Goal: Task Accomplishment & Management: Complete application form

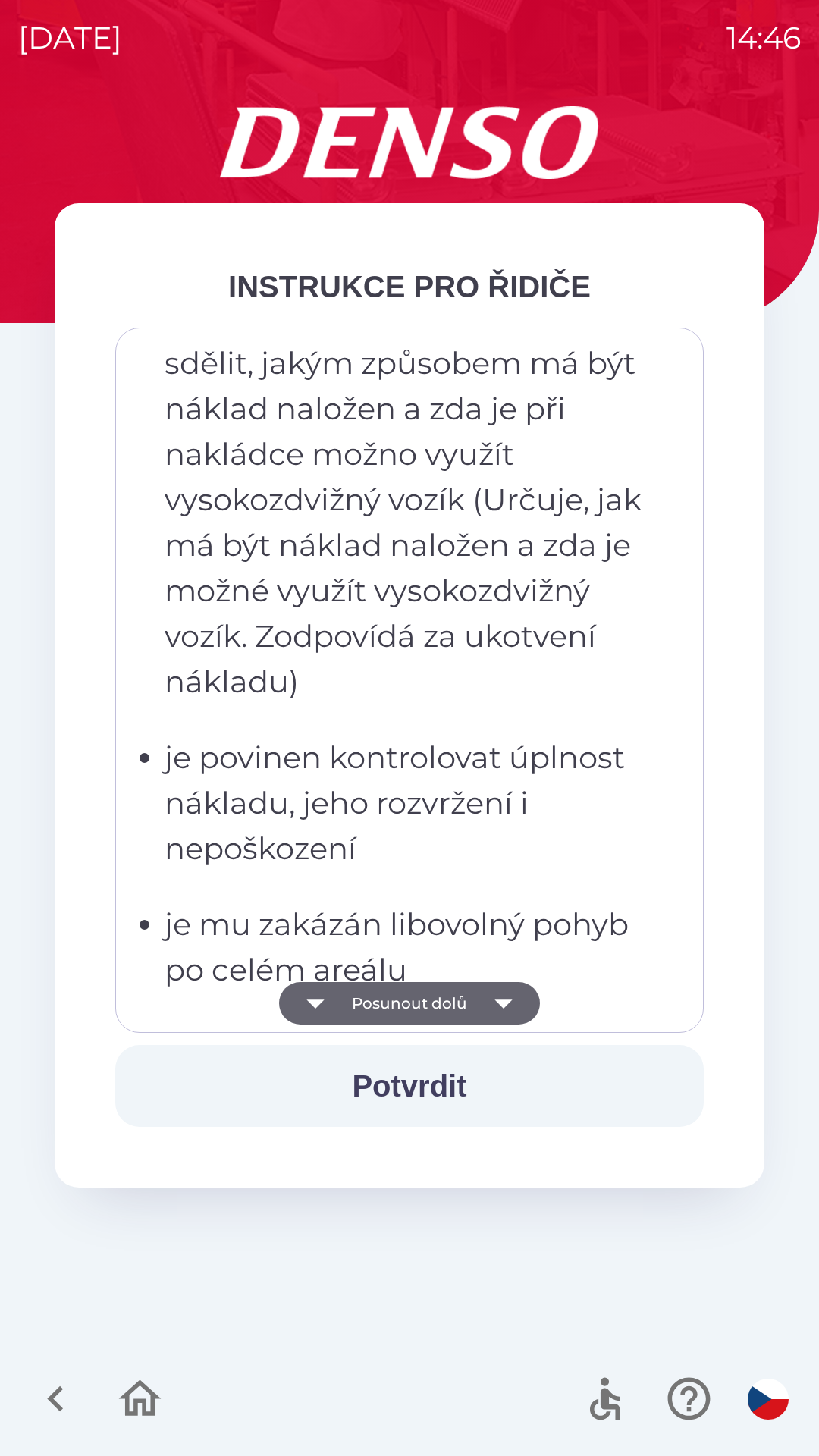
click at [413, 702] on p "musí zaměstnancům skladu sdělit, jakým způsobem má být náklad naložen a zda je …" at bounding box center [414, 499] width 499 height 409
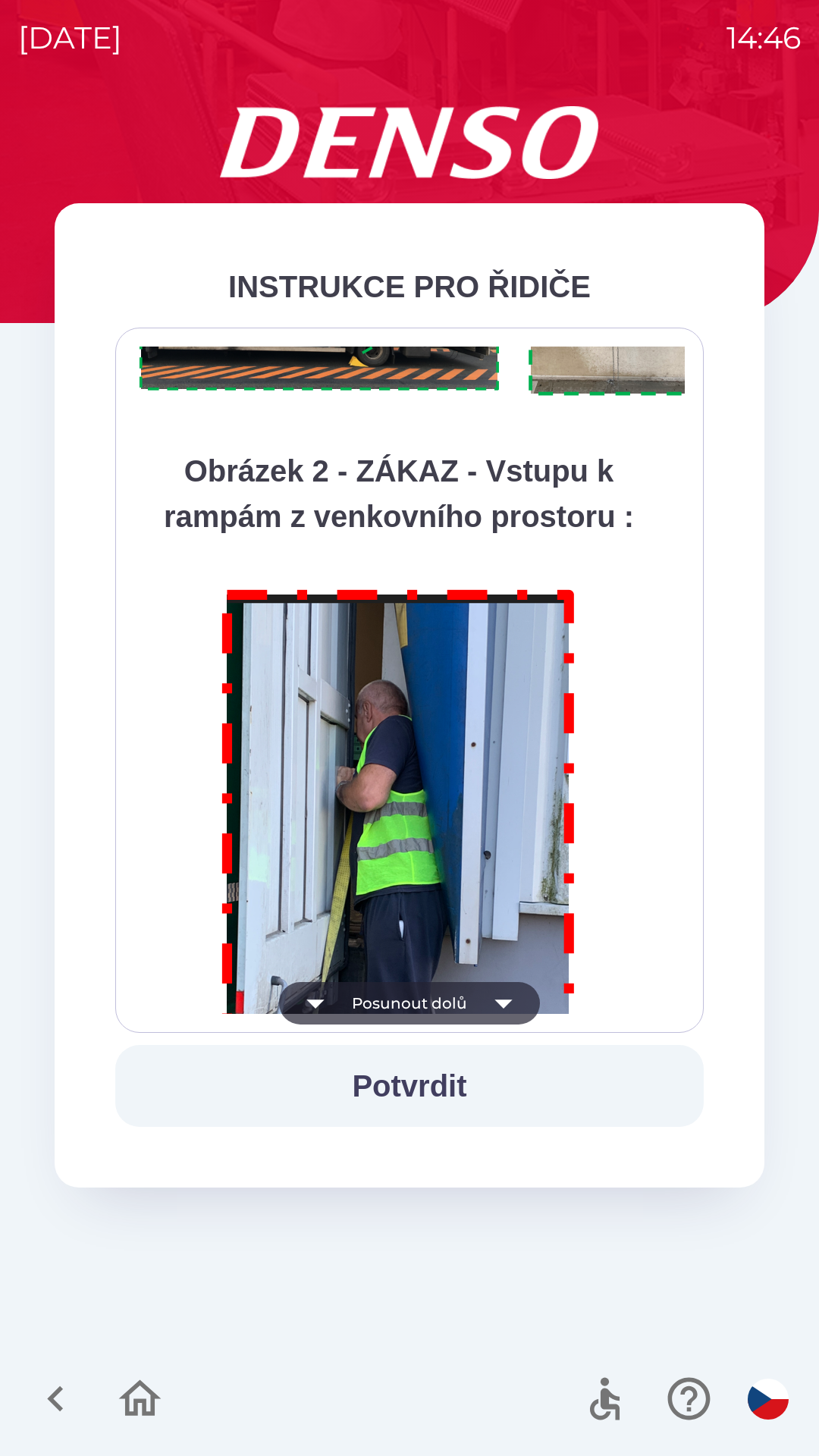
scroll to position [8520, 0]
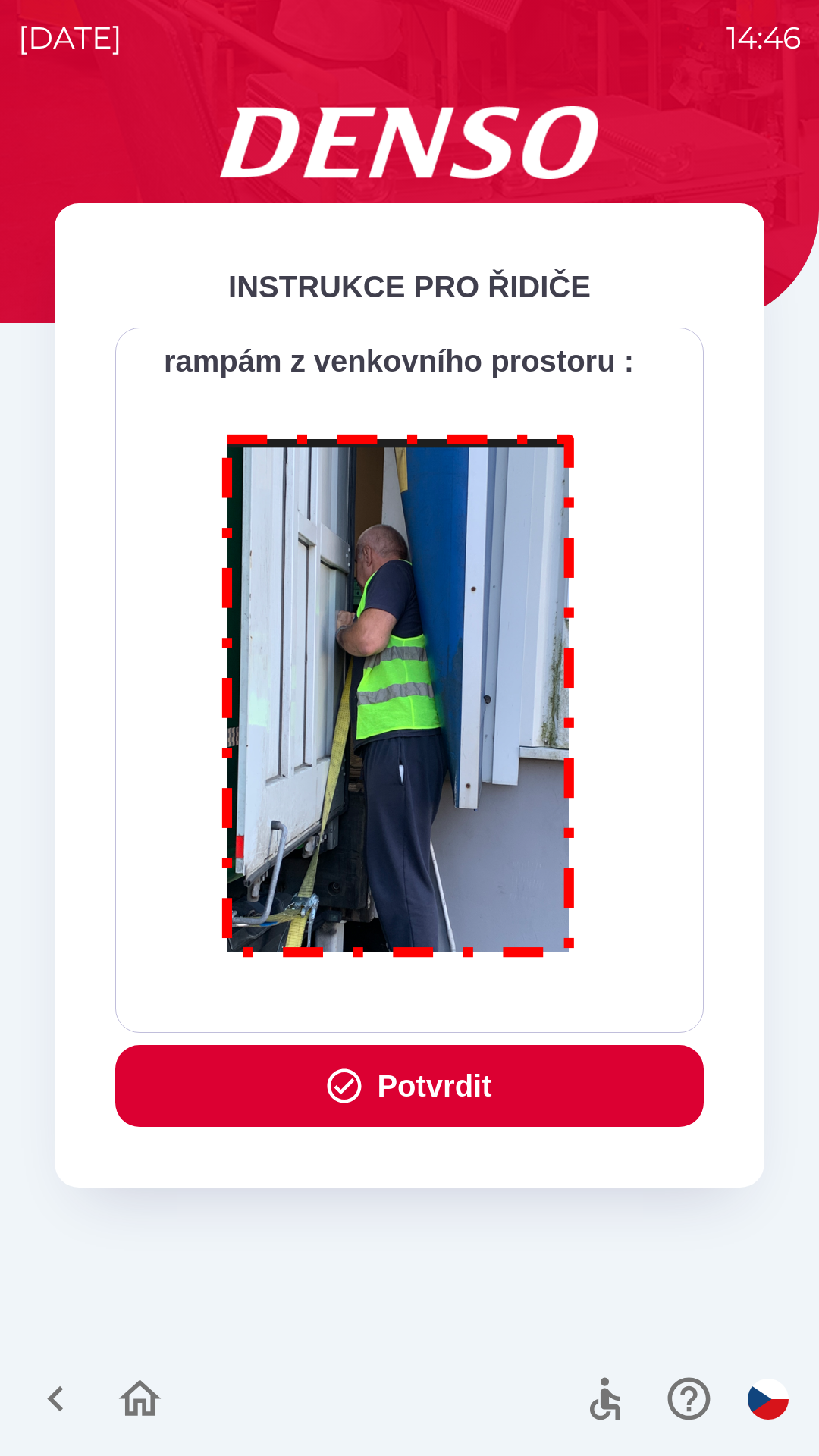
click at [451, 1078] on button "Potvrdit" at bounding box center [409, 1085] width 588 height 82
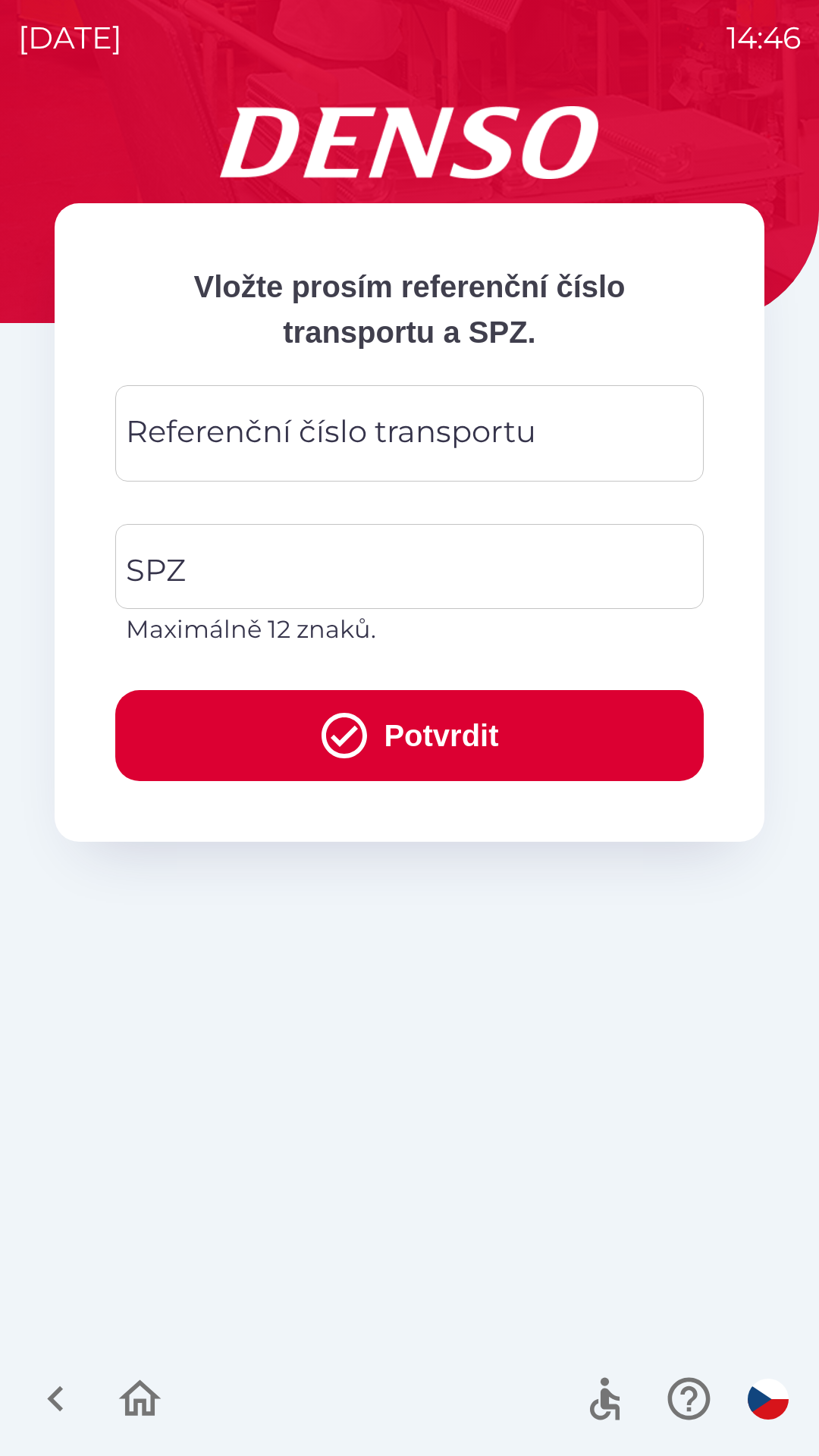
click at [359, 443] on div "Referenční číslo transportu Referenční číslo transportu" at bounding box center [409, 433] width 588 height 96
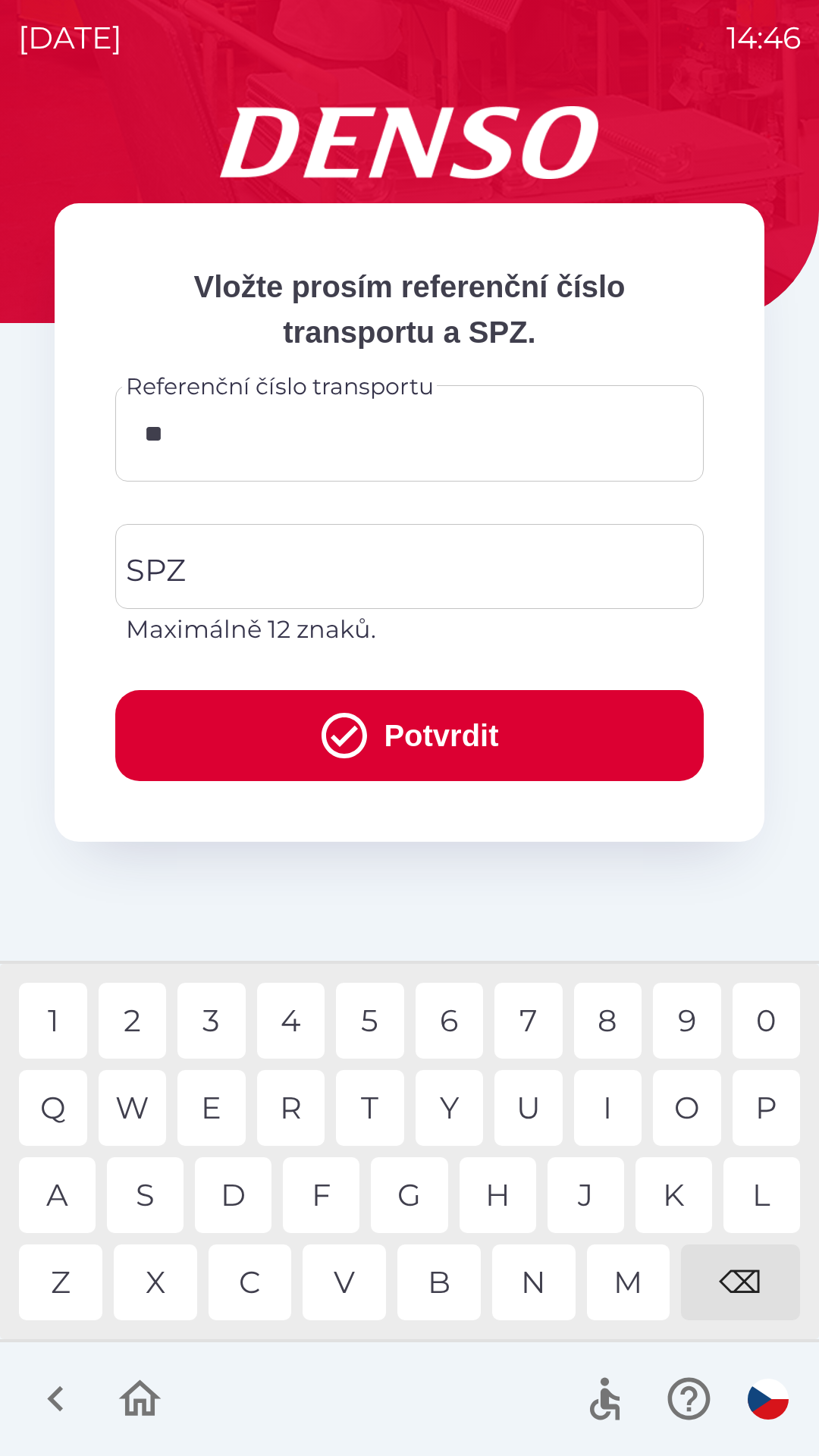
click at [681, 1188] on div "K" at bounding box center [673, 1195] width 76 height 76
type input "******"
click at [263, 581] on input "SPZ" at bounding box center [397, 566] width 552 height 71
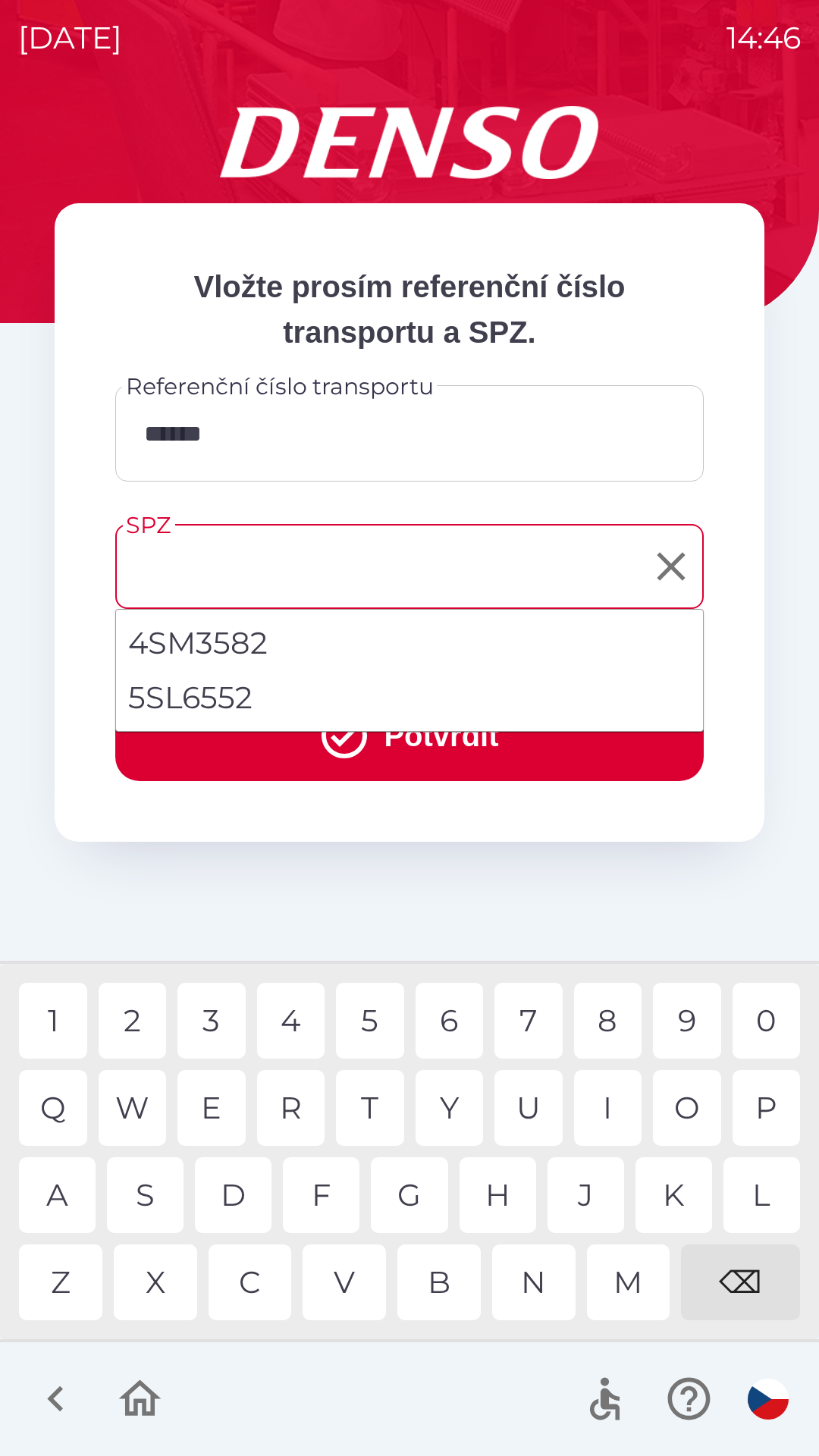
click at [264, 690] on li "5SL6552" at bounding box center [409, 697] width 587 height 55
type input "*******"
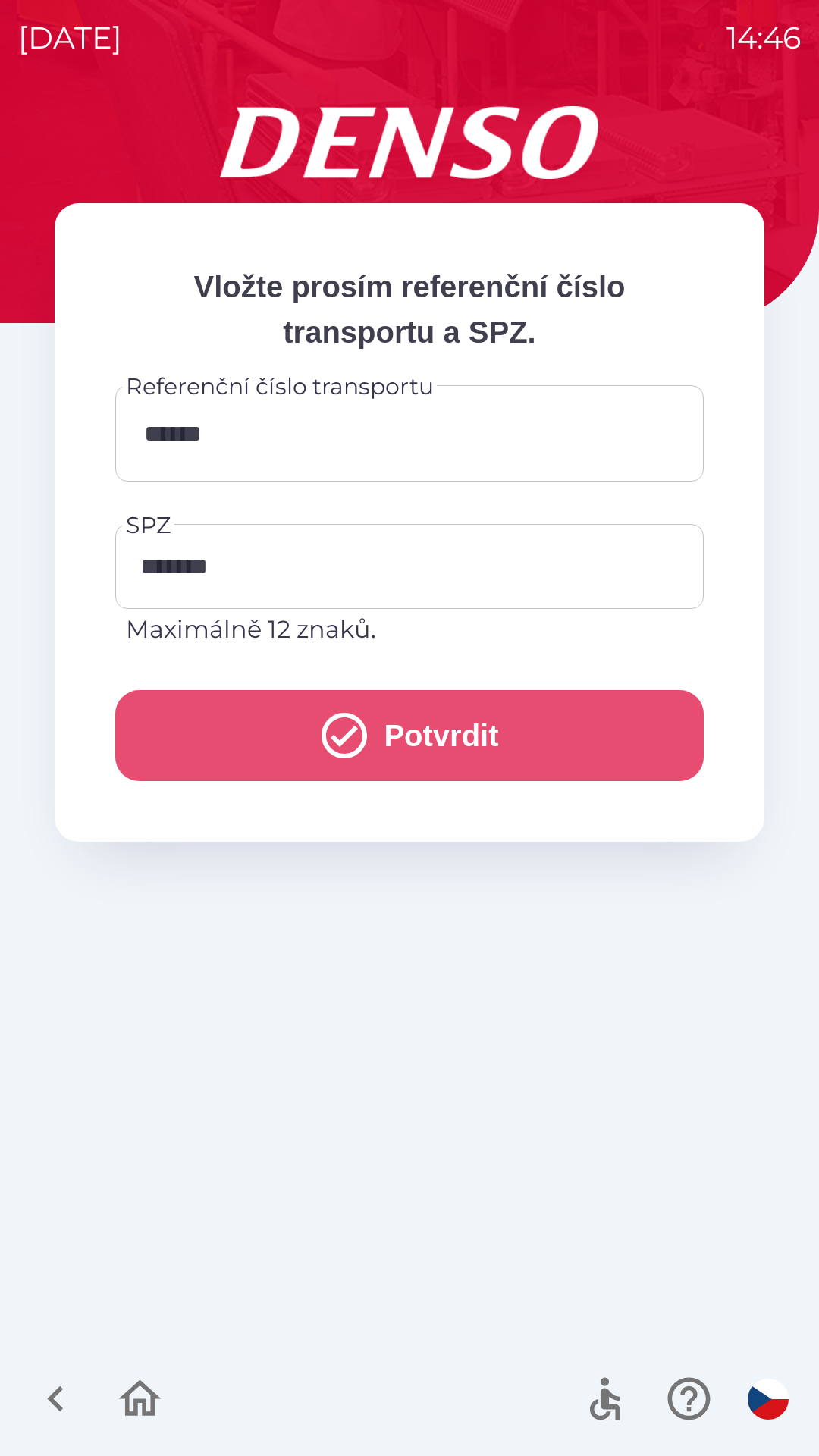
click at [319, 749] on icon "submit" at bounding box center [344, 735] width 55 height 55
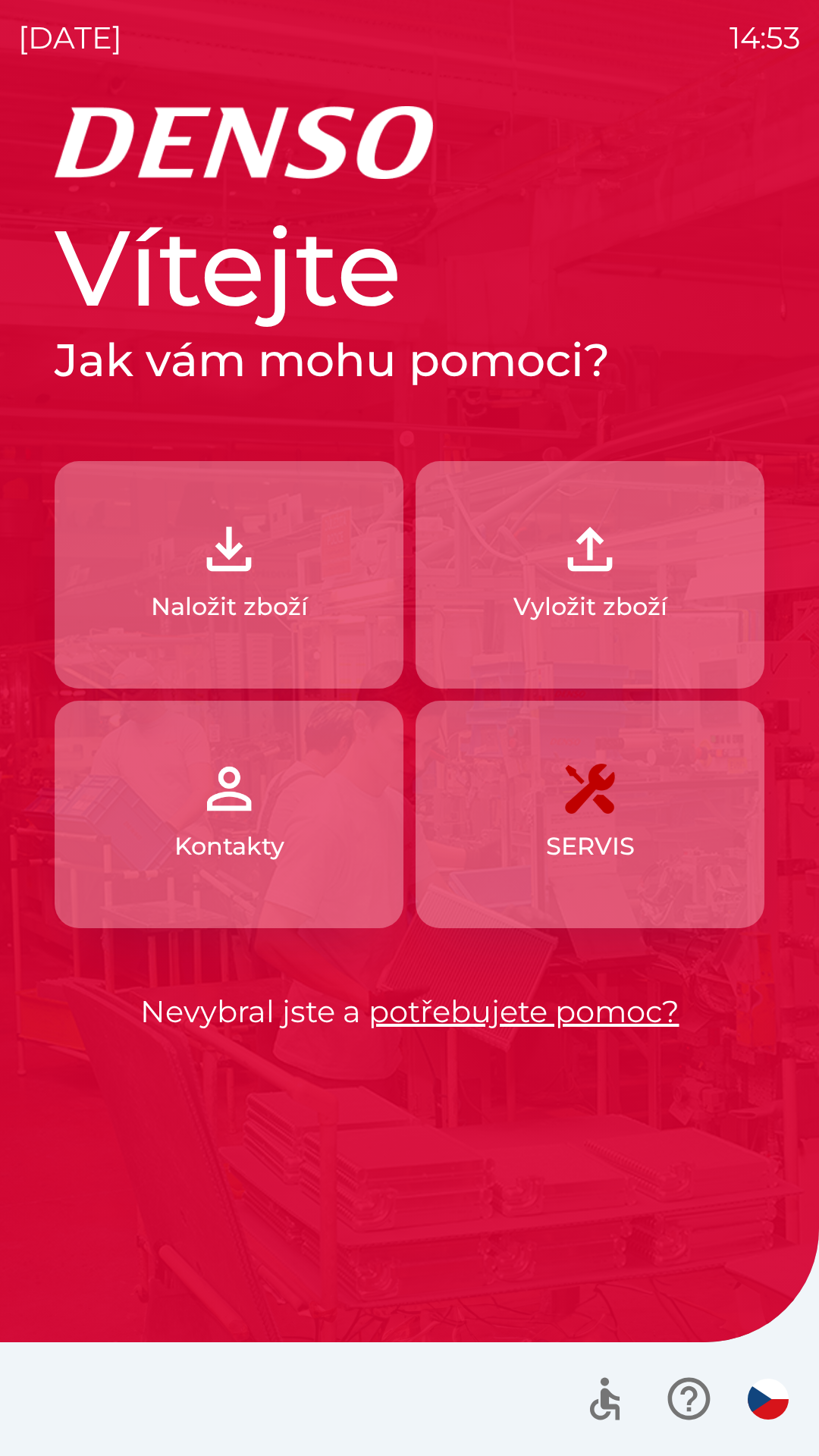
click at [774, 1401] on img "button" at bounding box center [768, 1398] width 41 height 41
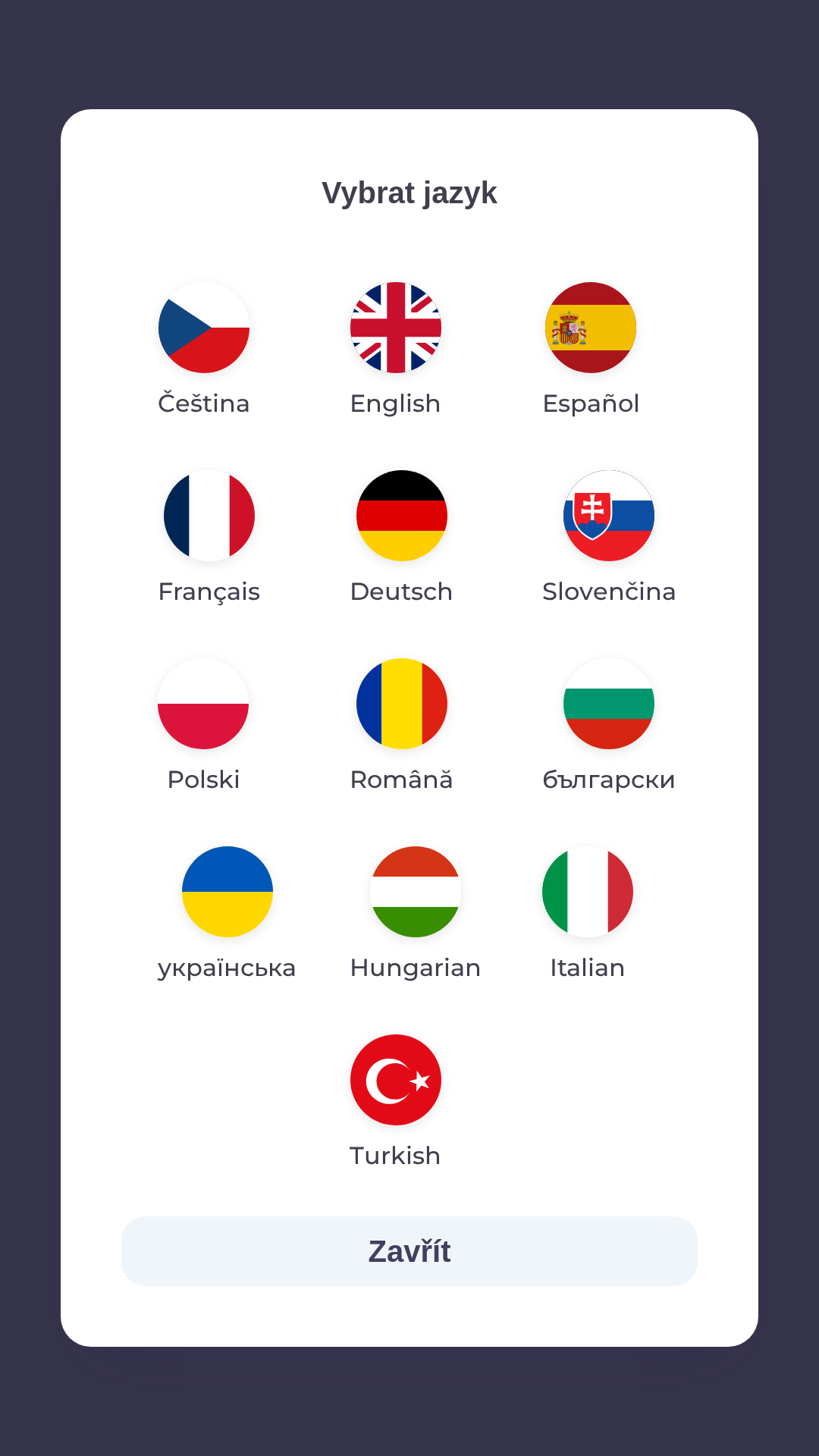
click at [413, 711] on img "button" at bounding box center [402, 704] width 91 height 91
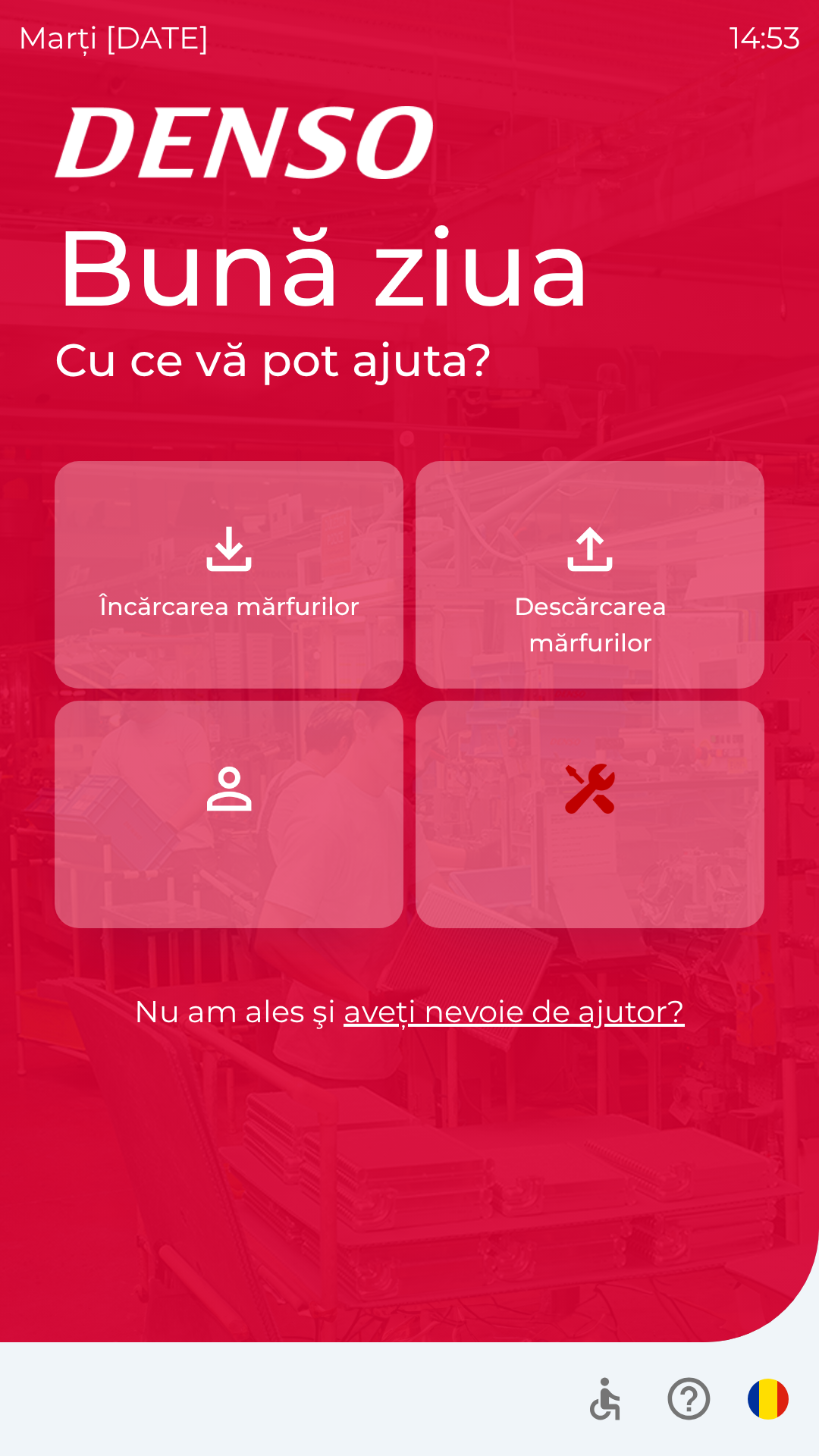
click at [300, 599] on p "Încărcarea mărfurilor" at bounding box center [229, 606] width 260 height 36
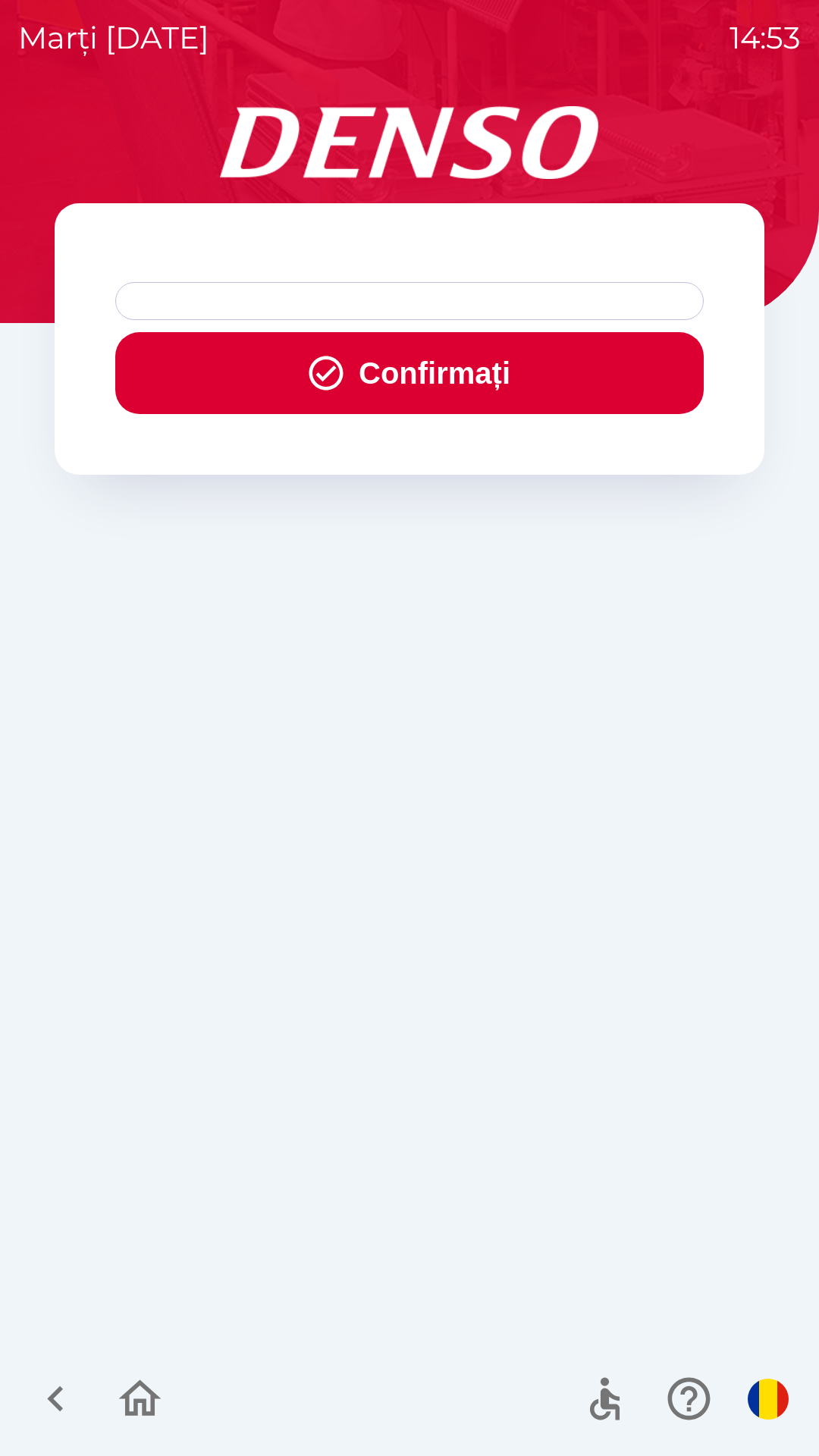
click at [433, 308] on div at bounding box center [409, 301] width 588 height 38
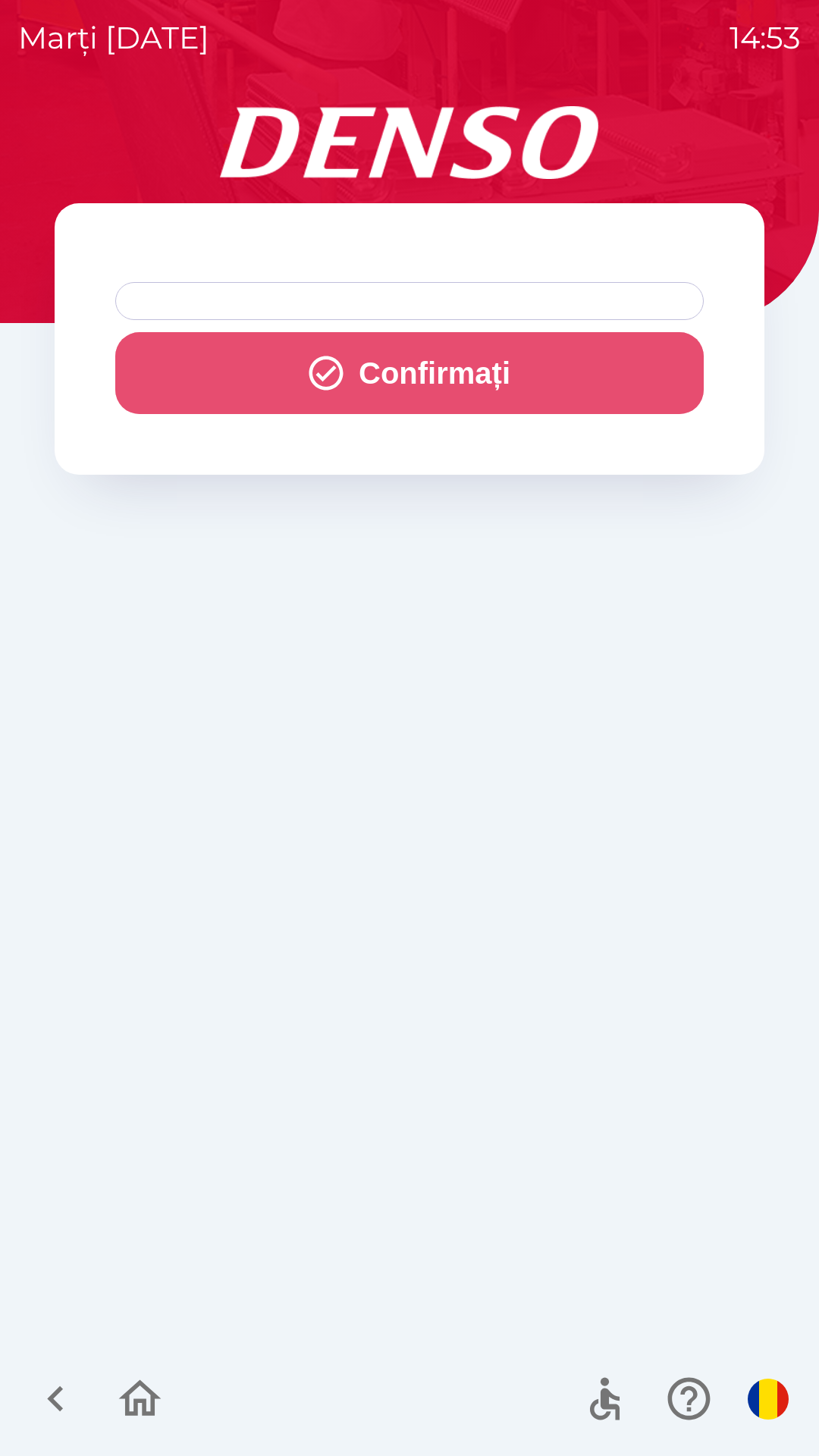
click at [446, 372] on button "Confirmați" at bounding box center [409, 373] width 588 height 82
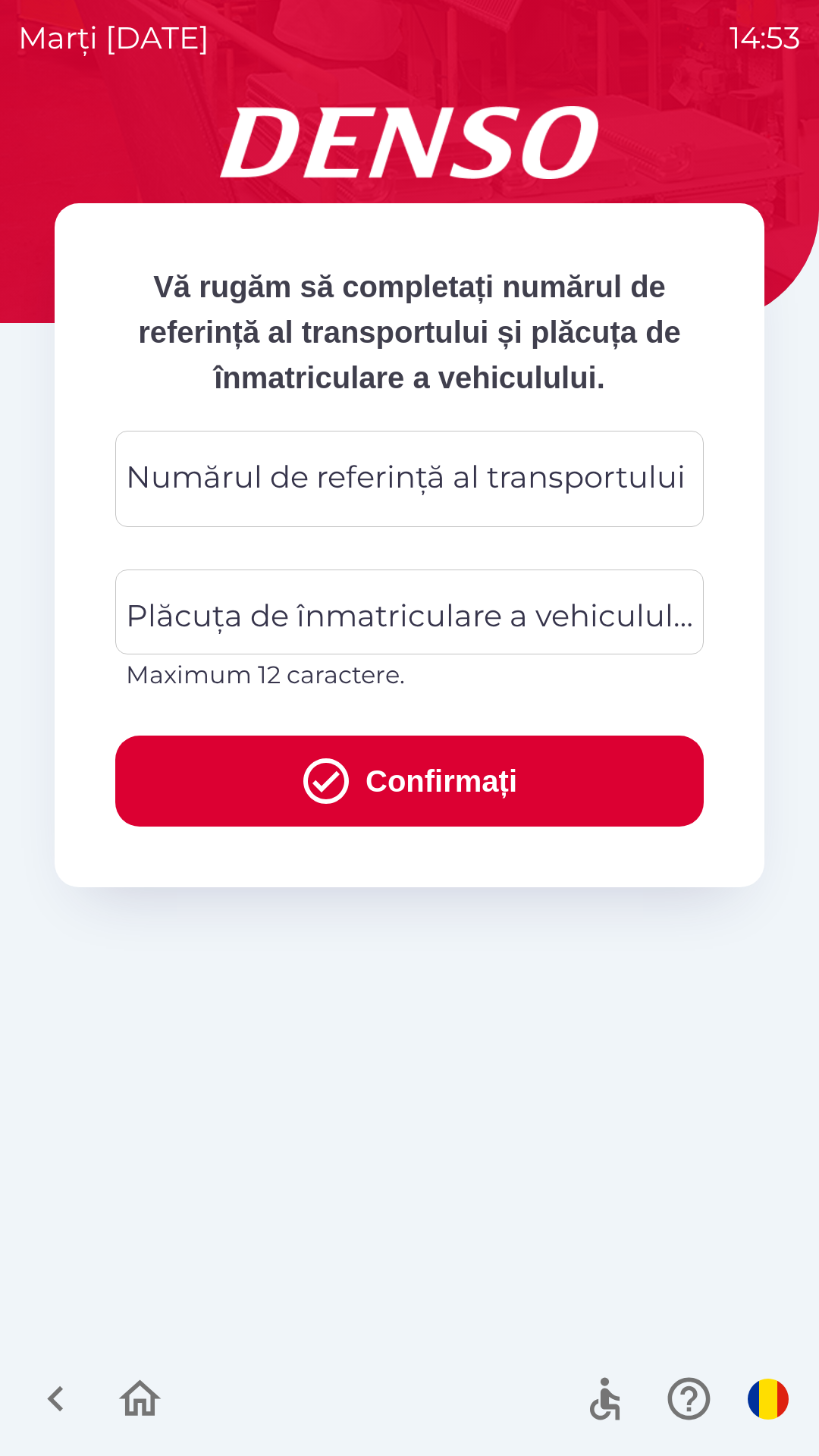
click at [462, 462] on div "Numărul de referință al transportului Numărul de referință al transportului" at bounding box center [409, 479] width 588 height 96
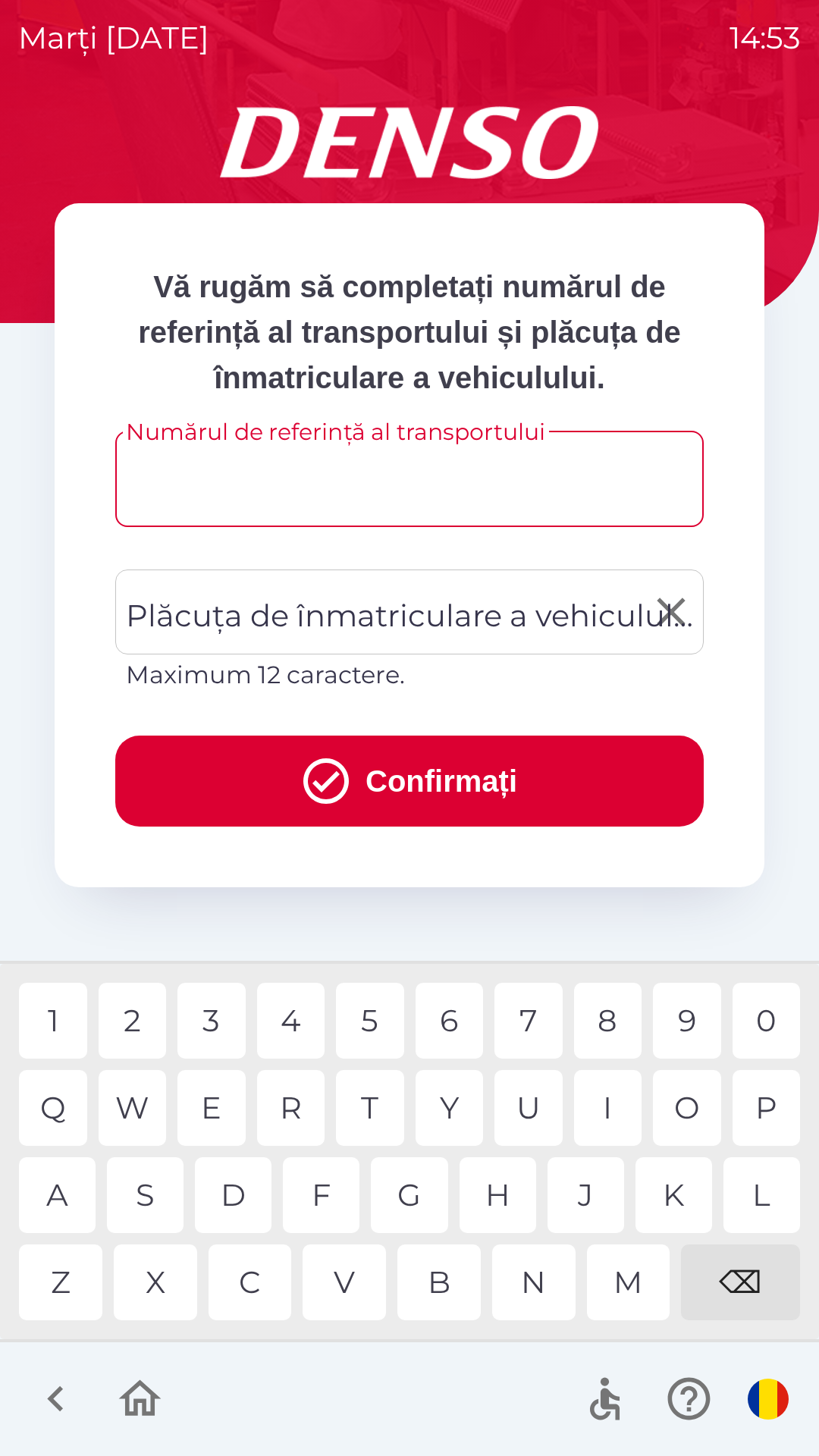
click at [461, 597] on div "Plăcuța de înmatriculare a vehiculului Plăcuța de înmatriculare a vehiculului M…" at bounding box center [409, 630] width 588 height 123
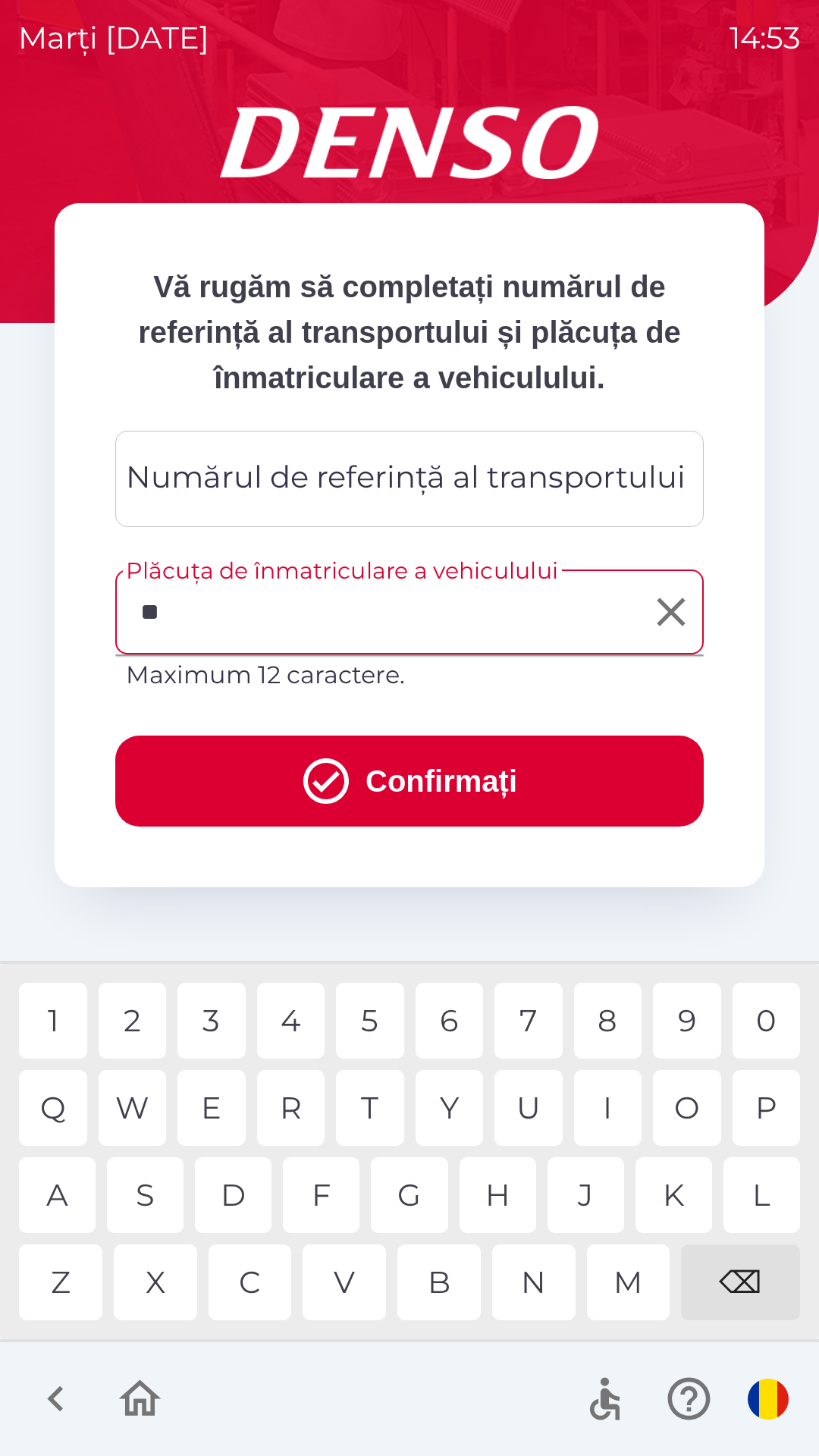
click at [58, 1006] on div "1" at bounding box center [53, 1020] width 68 height 76
click at [149, 1006] on div "2" at bounding box center [132, 1020] width 68 height 76
click at [238, 1196] on div "D" at bounding box center [233, 1195] width 76 height 76
click at [219, 1115] on div "E" at bounding box center [211, 1108] width 68 height 76
type input "*******"
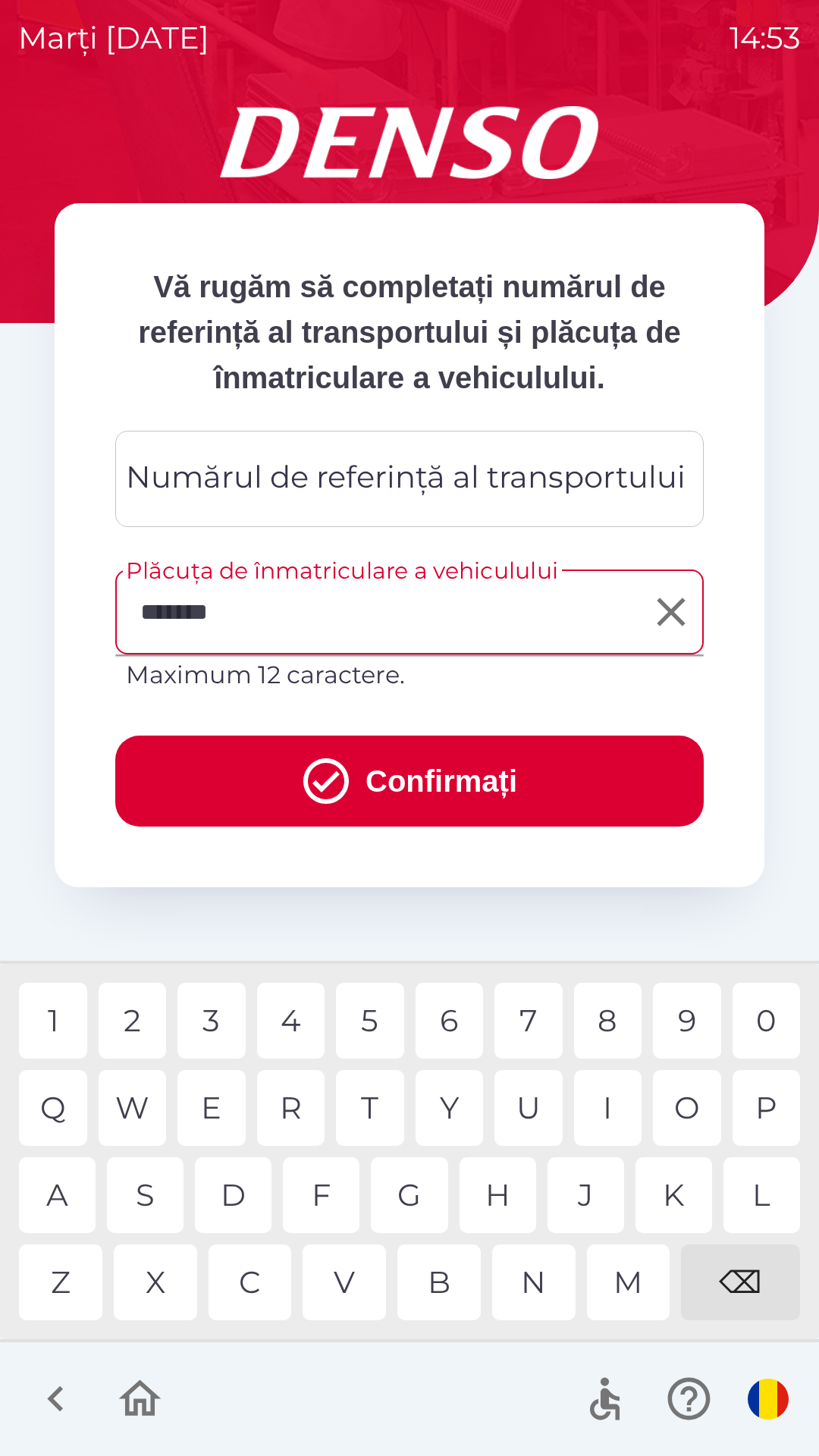
click at [168, 1268] on div "X" at bounding box center [155, 1282] width 84 height 76
click at [413, 774] on button "Confirmați" at bounding box center [409, 781] width 588 height 91
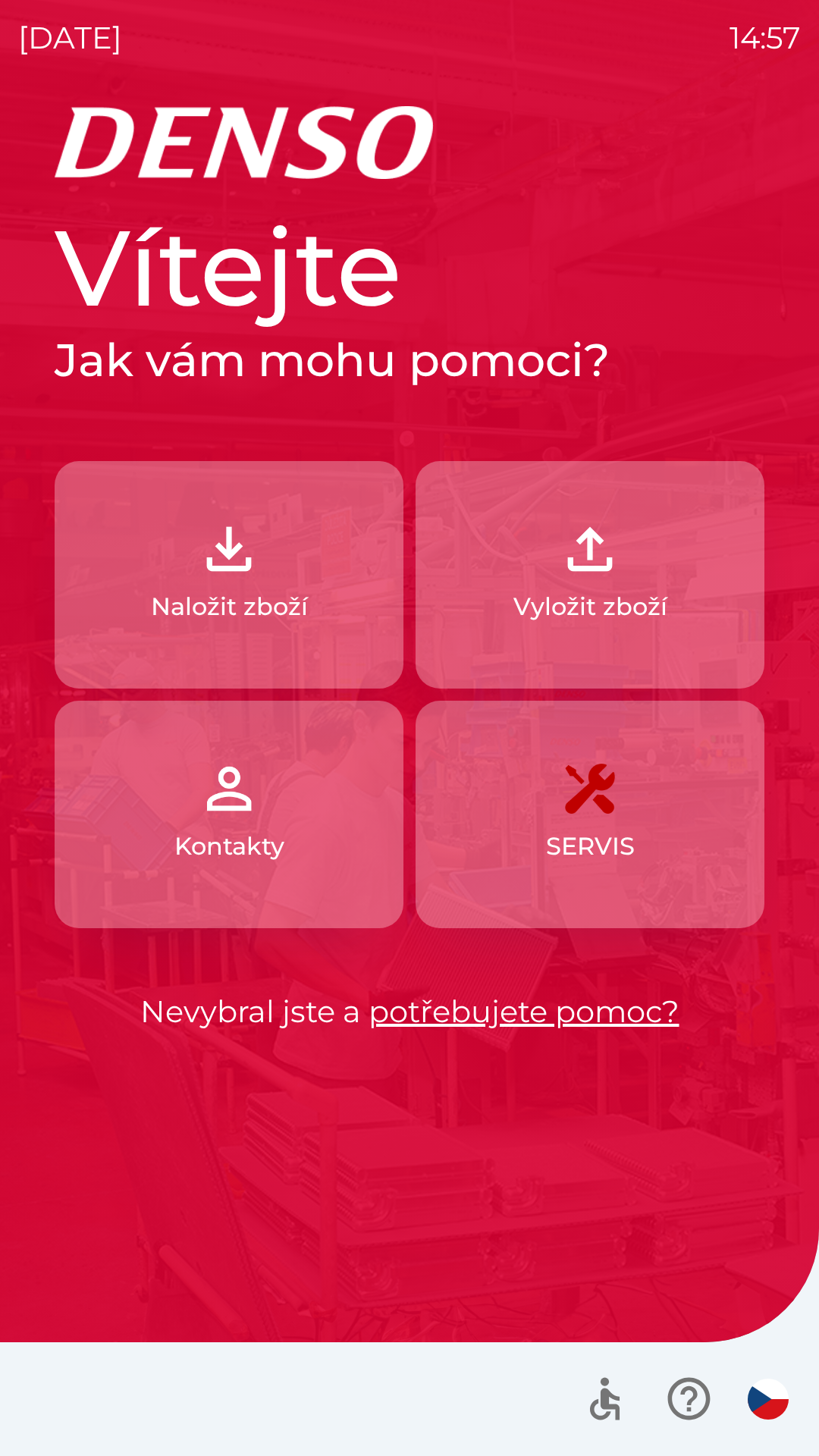
click at [758, 1402] on img "button" at bounding box center [768, 1398] width 41 height 41
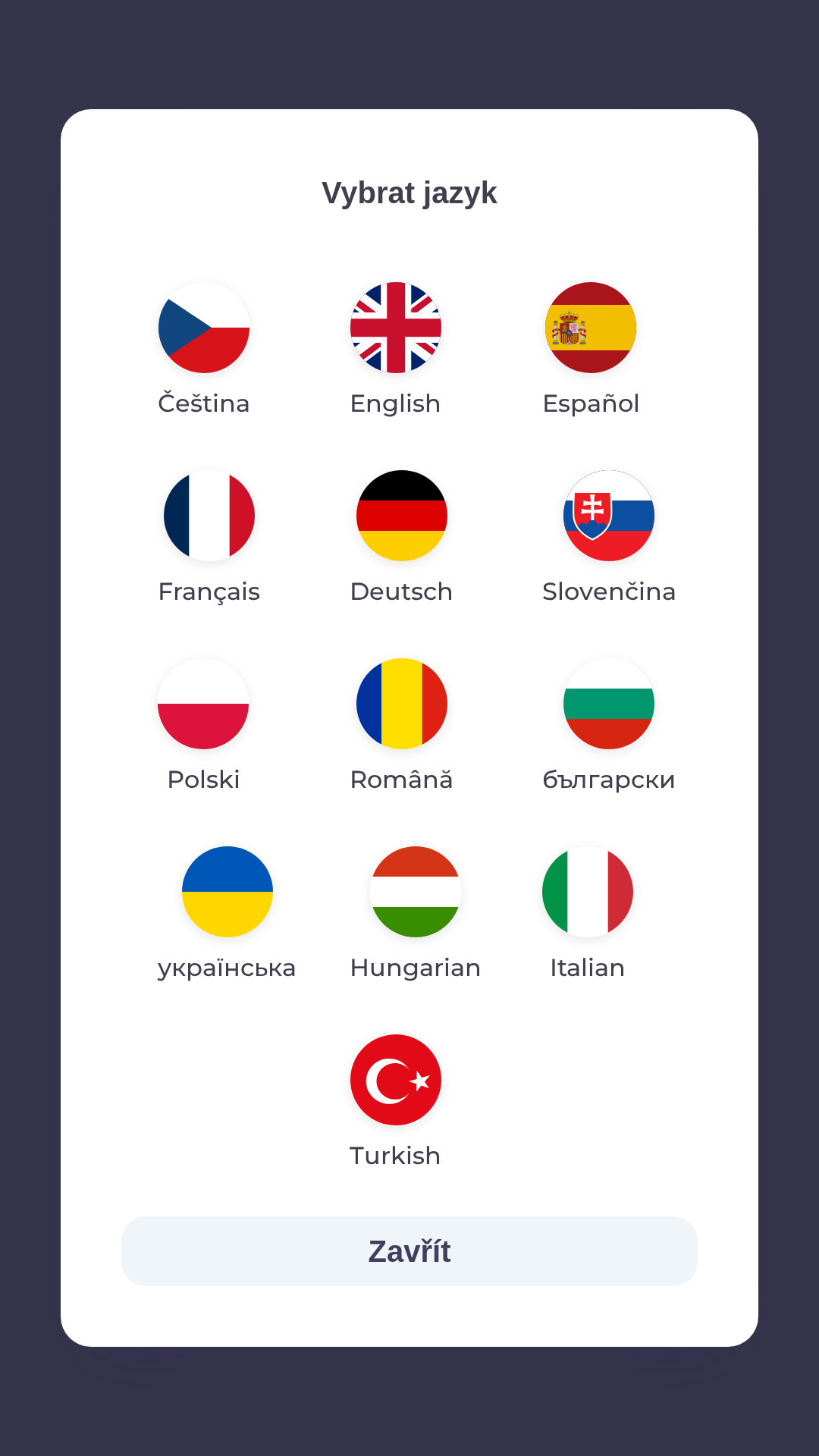
click at [397, 704] on img "button" at bounding box center [402, 704] width 91 height 91
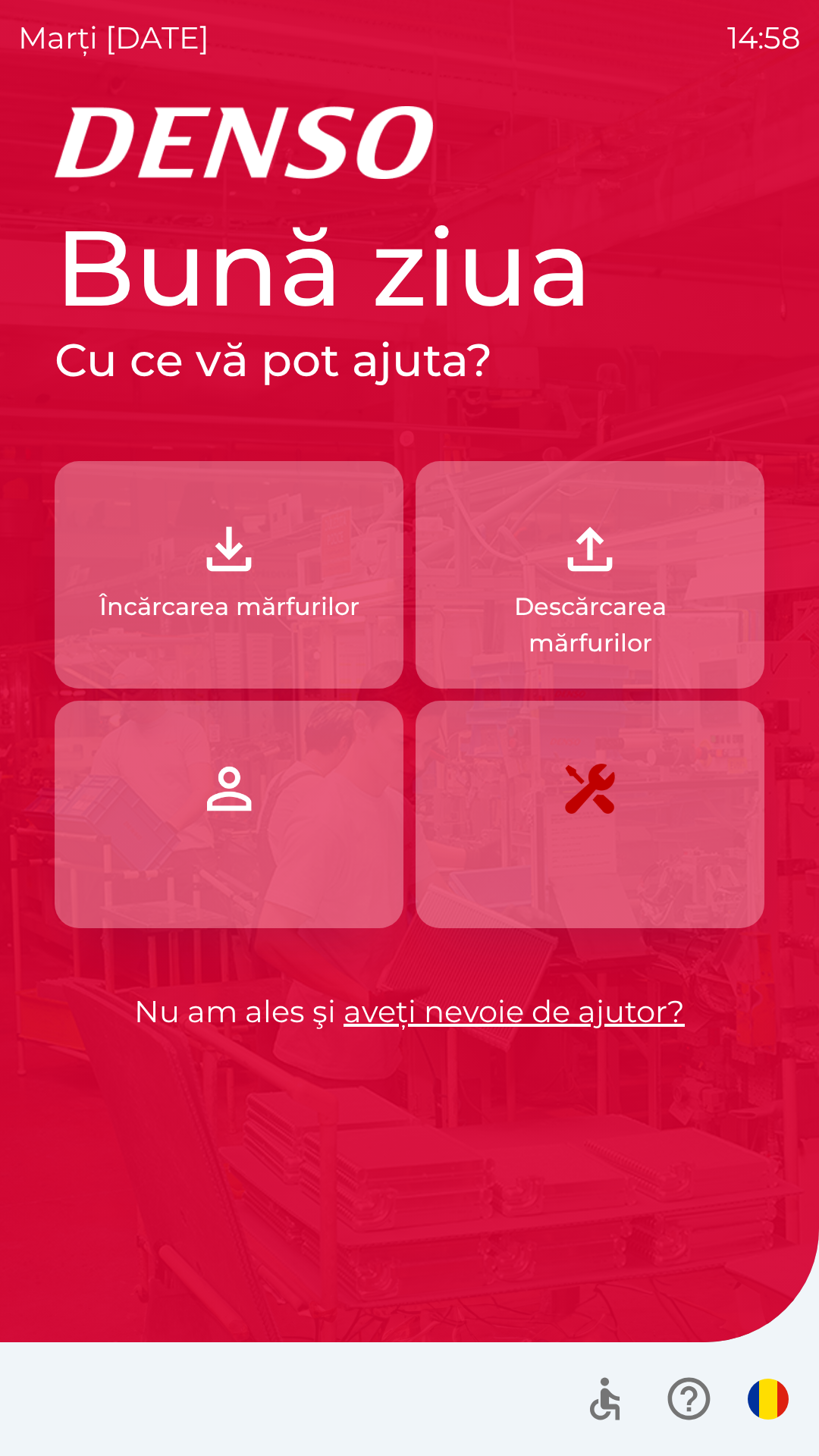
click at [229, 567] on img "button" at bounding box center [229, 548] width 67 height 67
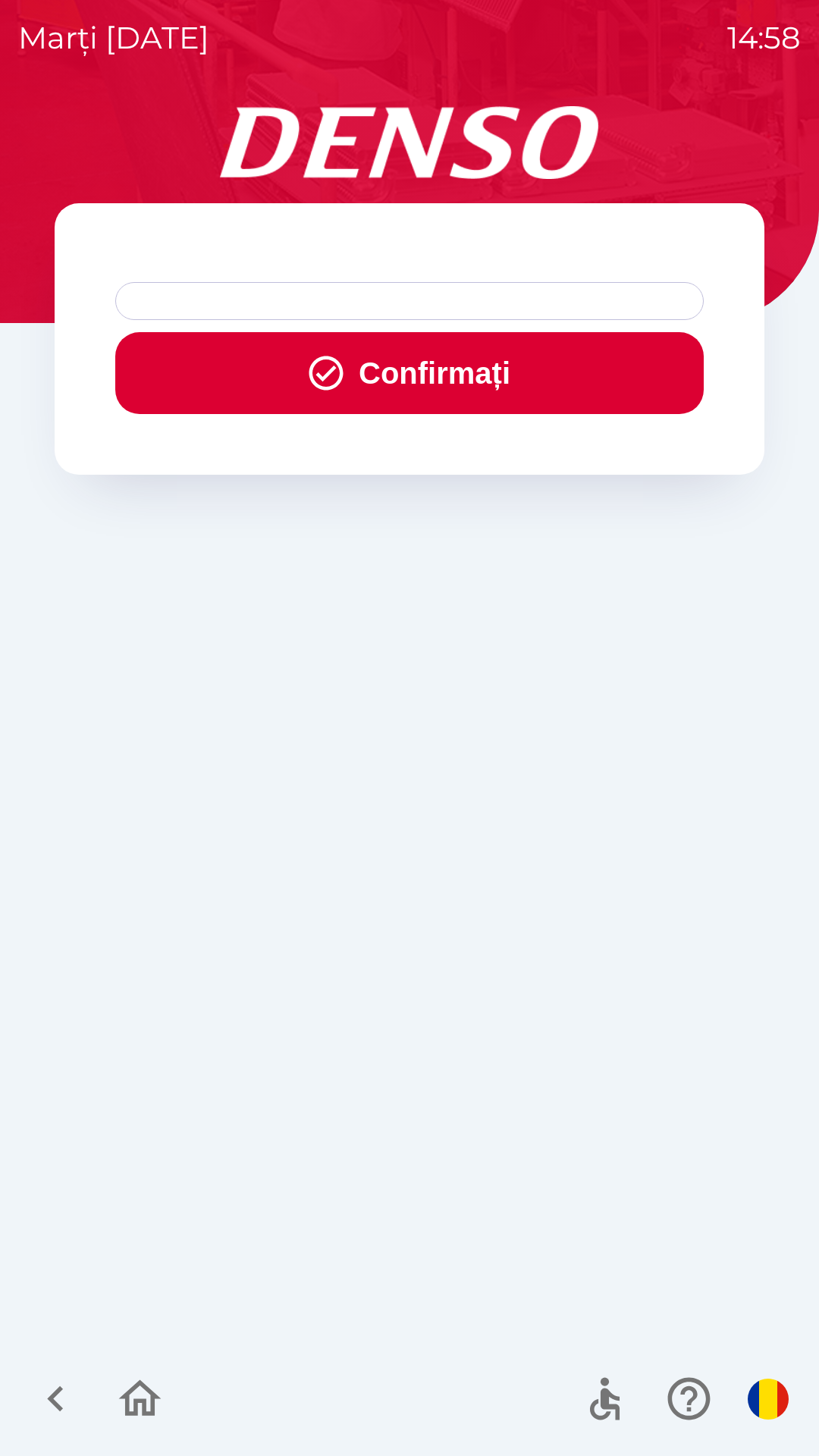
click at [417, 294] on div at bounding box center [409, 301] width 588 height 38
click at [475, 381] on button "Confirmați" at bounding box center [409, 373] width 588 height 82
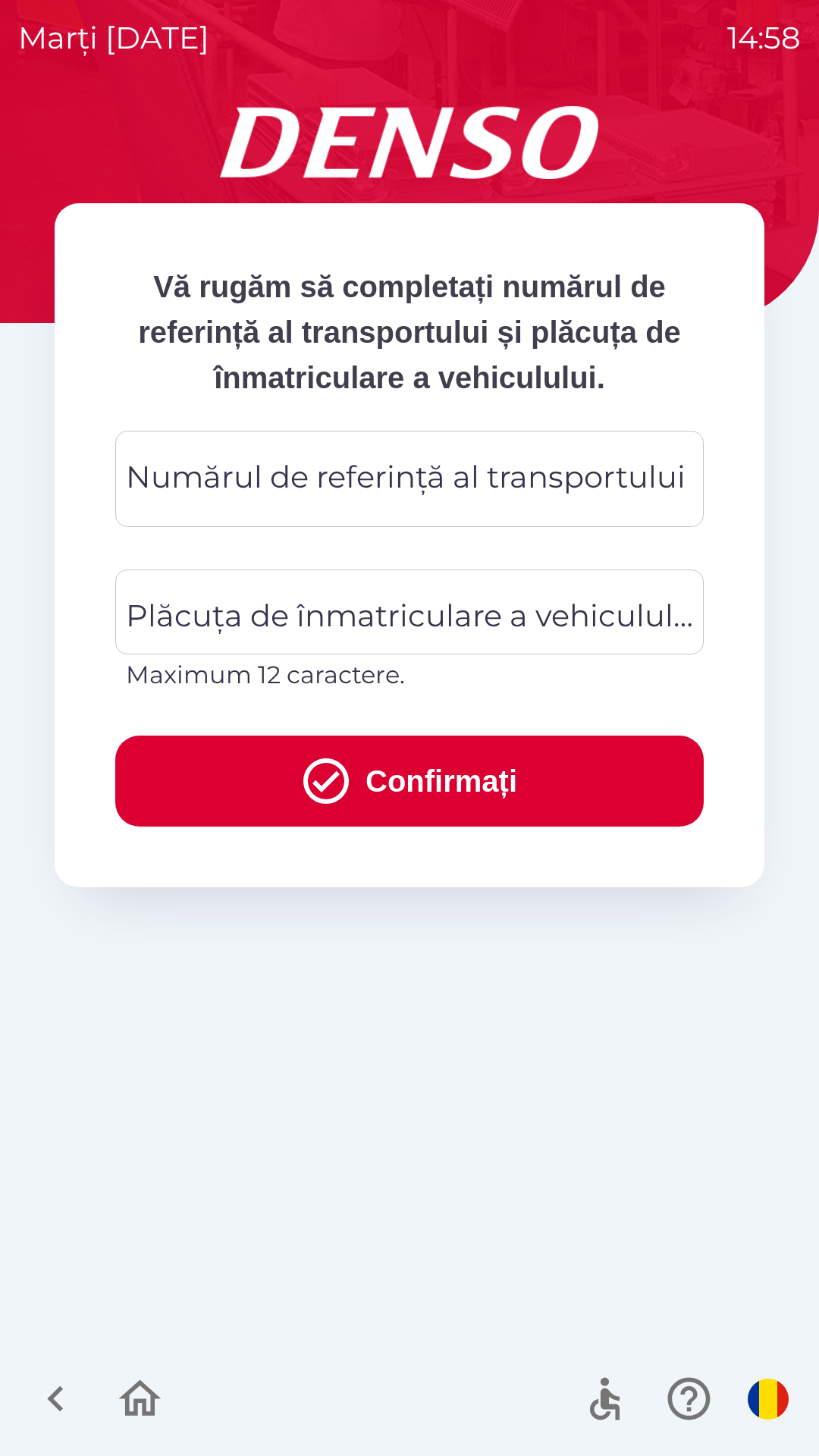
click at [398, 479] on div "Numărul de referință al transportului Numărul de referință al transportului" at bounding box center [409, 479] width 588 height 96
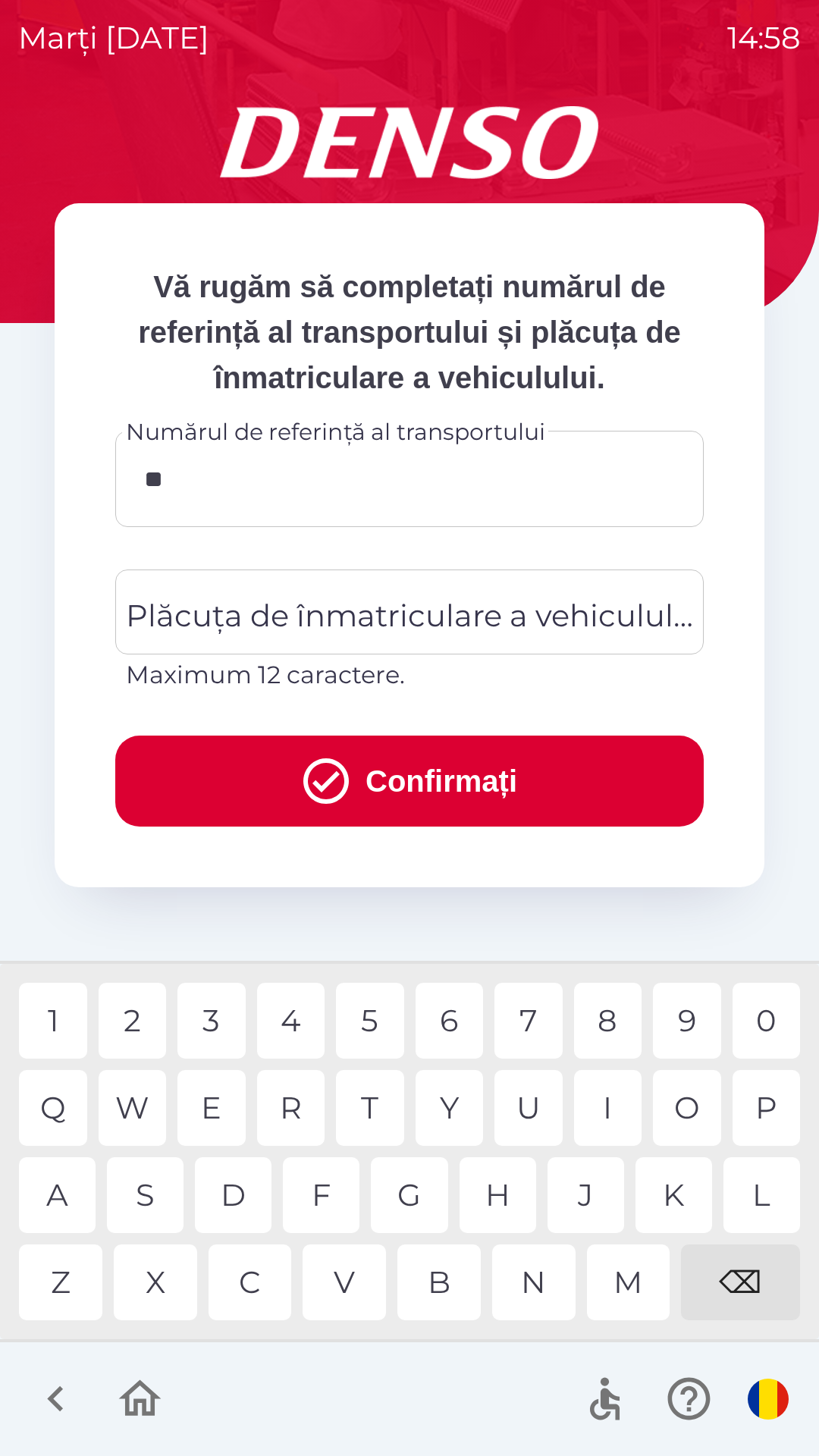
click at [208, 1019] on div "3" at bounding box center [211, 1020] width 68 height 76
click at [748, 1271] on div "⌫" at bounding box center [740, 1282] width 119 height 76
click at [610, 1020] on div "8" at bounding box center [608, 1020] width 68 height 76
type input "******"
click at [299, 1013] on div "4" at bounding box center [291, 1020] width 68 height 76
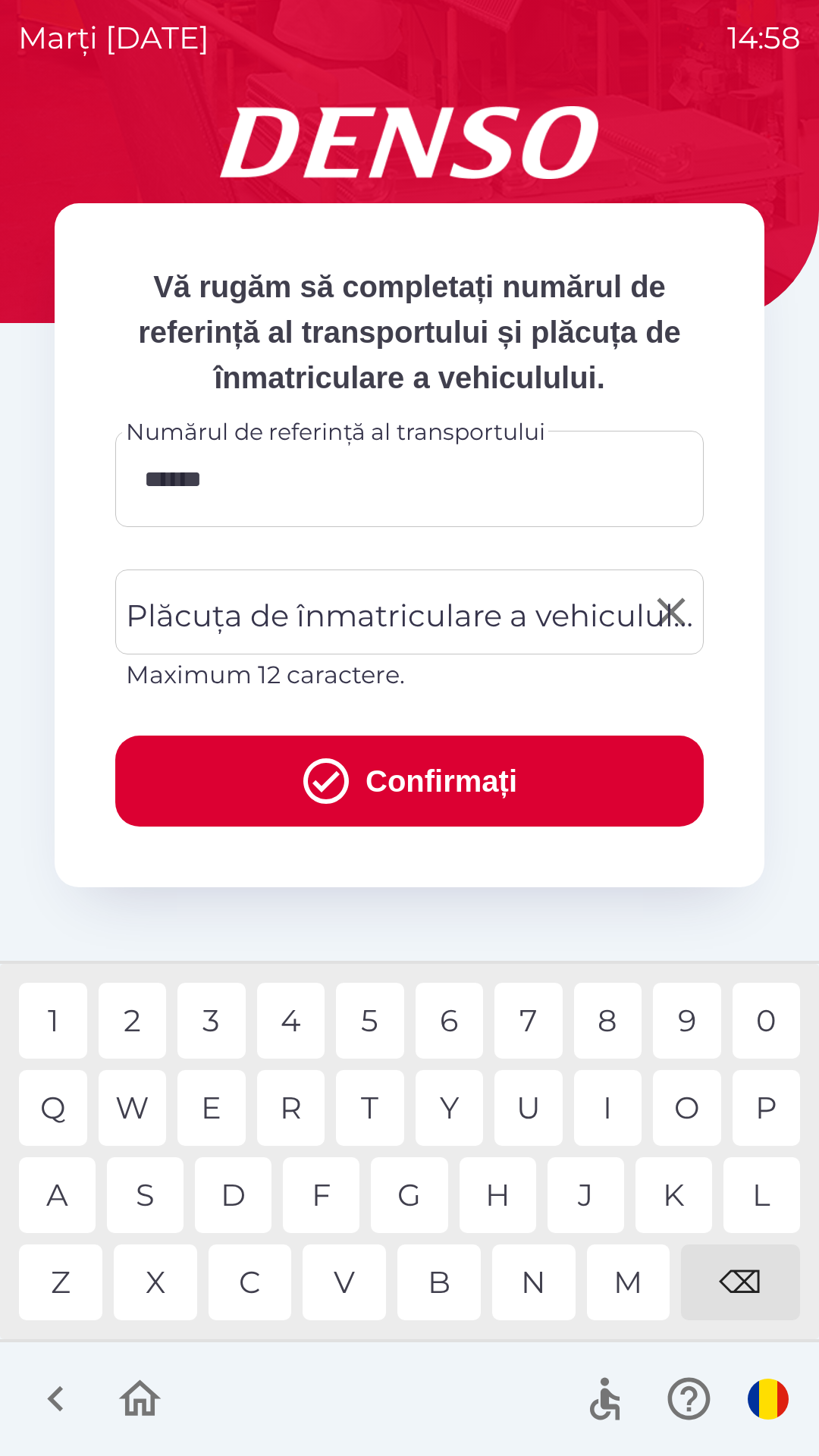
click at [378, 607] on div "Plăcuța de înmatriculare a vehiculului Plăcuța de înmatriculare a vehiculului M…" at bounding box center [409, 630] width 588 height 123
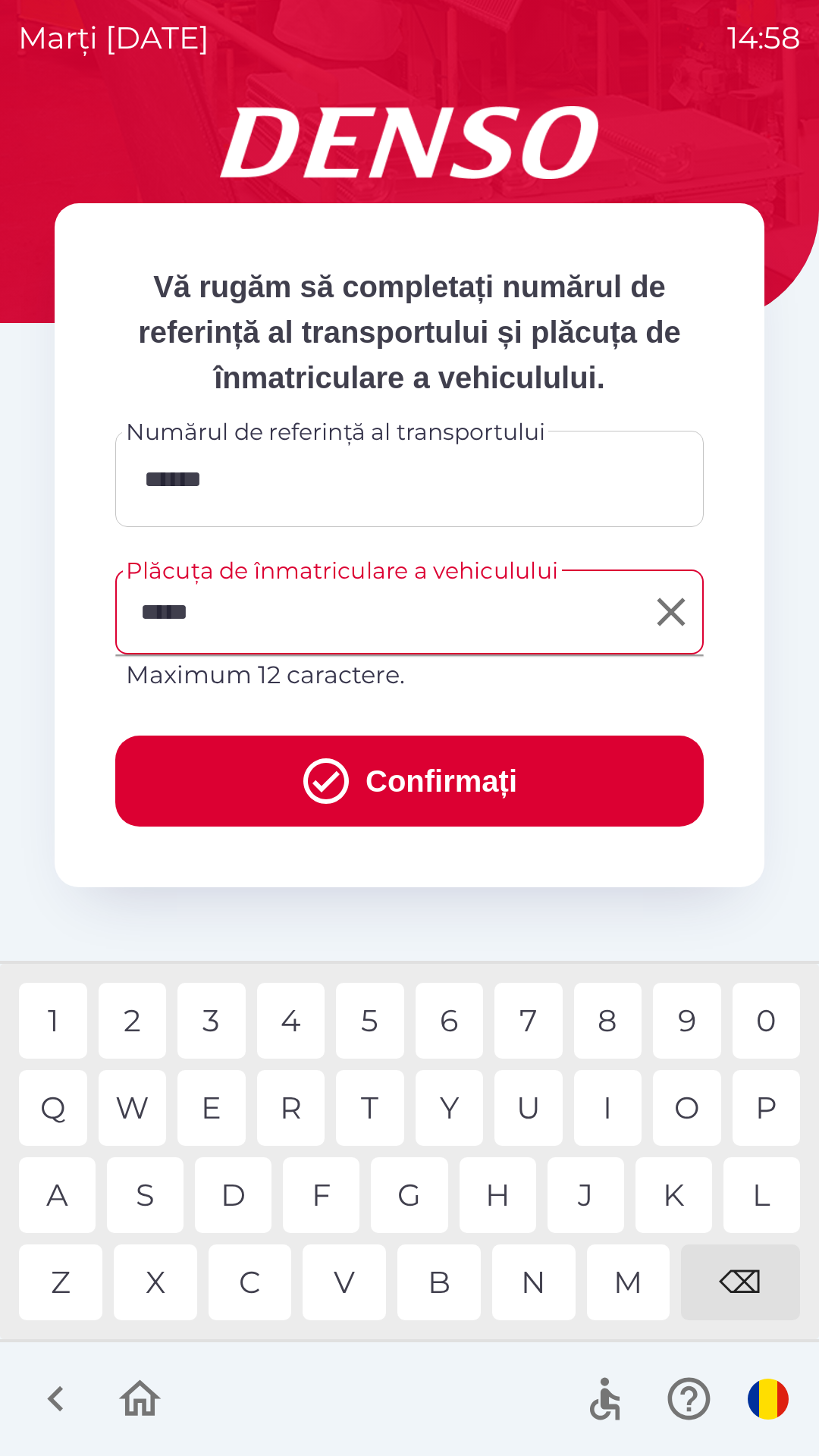
click at [231, 1196] on div "D" at bounding box center [233, 1195] width 76 height 76
click at [224, 1106] on div "E" at bounding box center [211, 1108] width 68 height 76
type input "*******"
click at [432, 776] on button "Confirmați" at bounding box center [409, 781] width 588 height 91
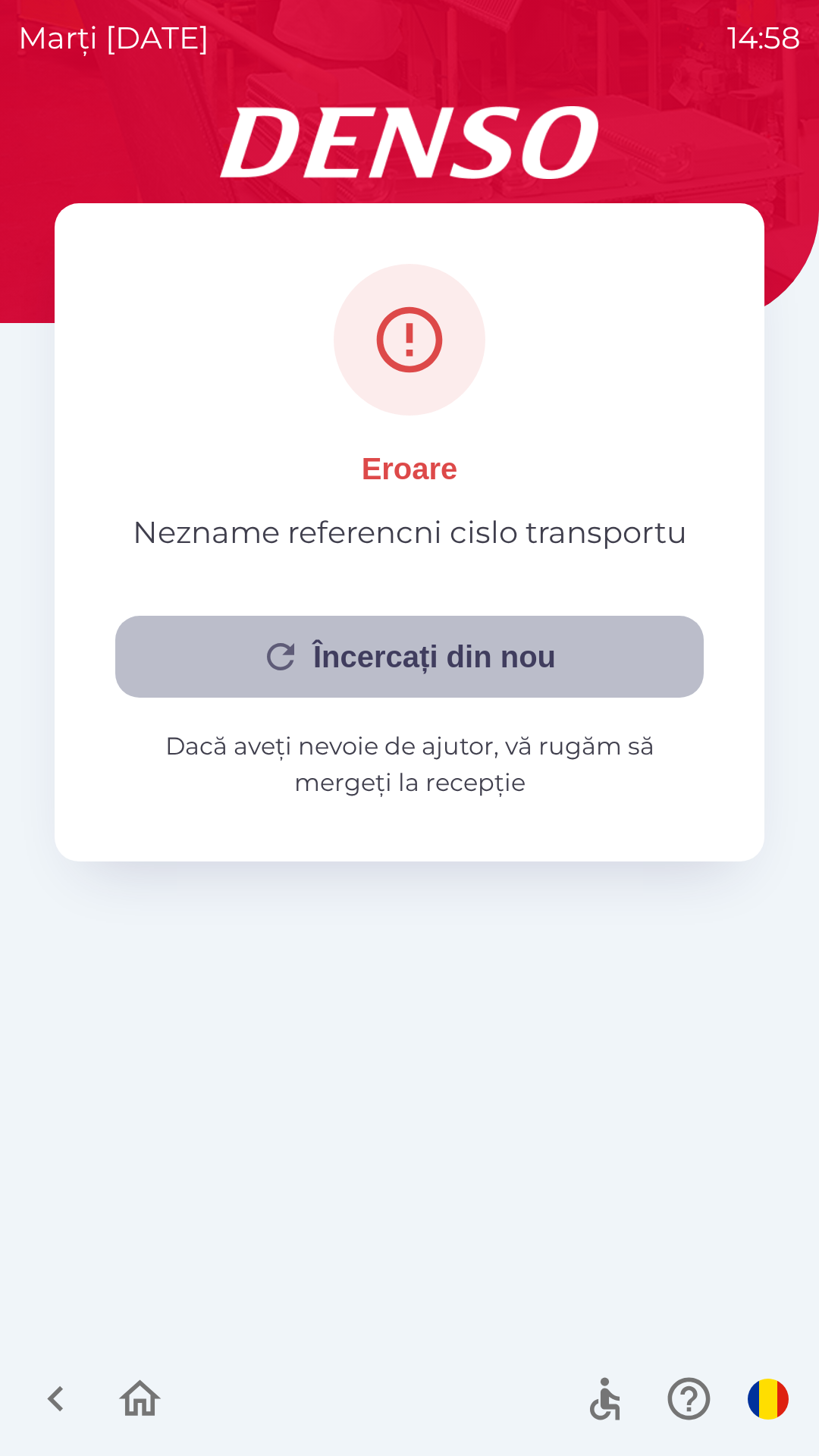
click at [496, 663] on button "Încercați din nou" at bounding box center [409, 656] width 588 height 82
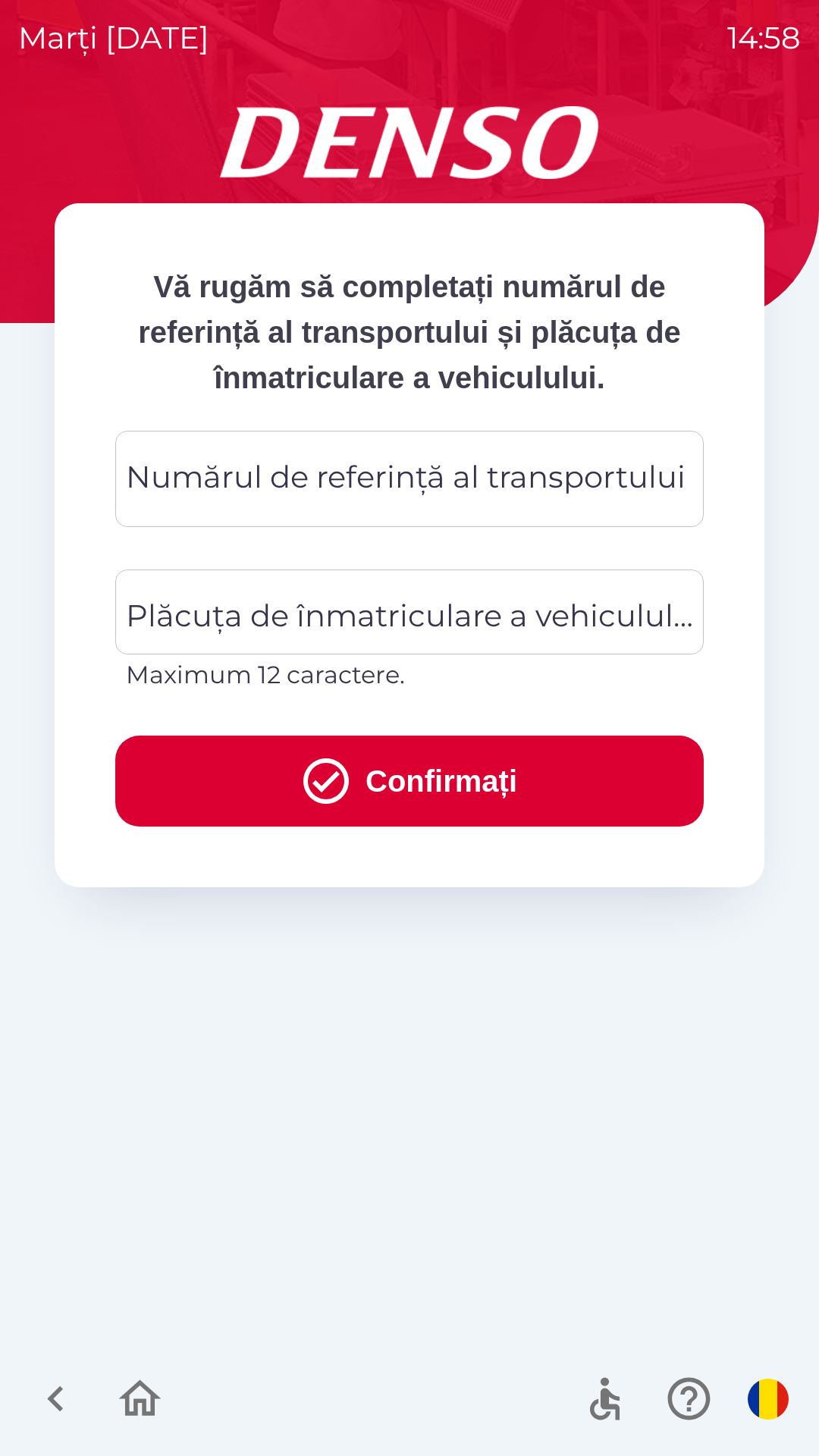
click at [444, 551] on div "Plăcuța de înmatriculare a vehiculului Plăcuța de înmatriculare a vehiculului M…" at bounding box center [397, 628] width 613 height 166
click at [442, 489] on div "Numărul de referință al transportului Numărul de referință al transportului" at bounding box center [409, 479] width 588 height 96
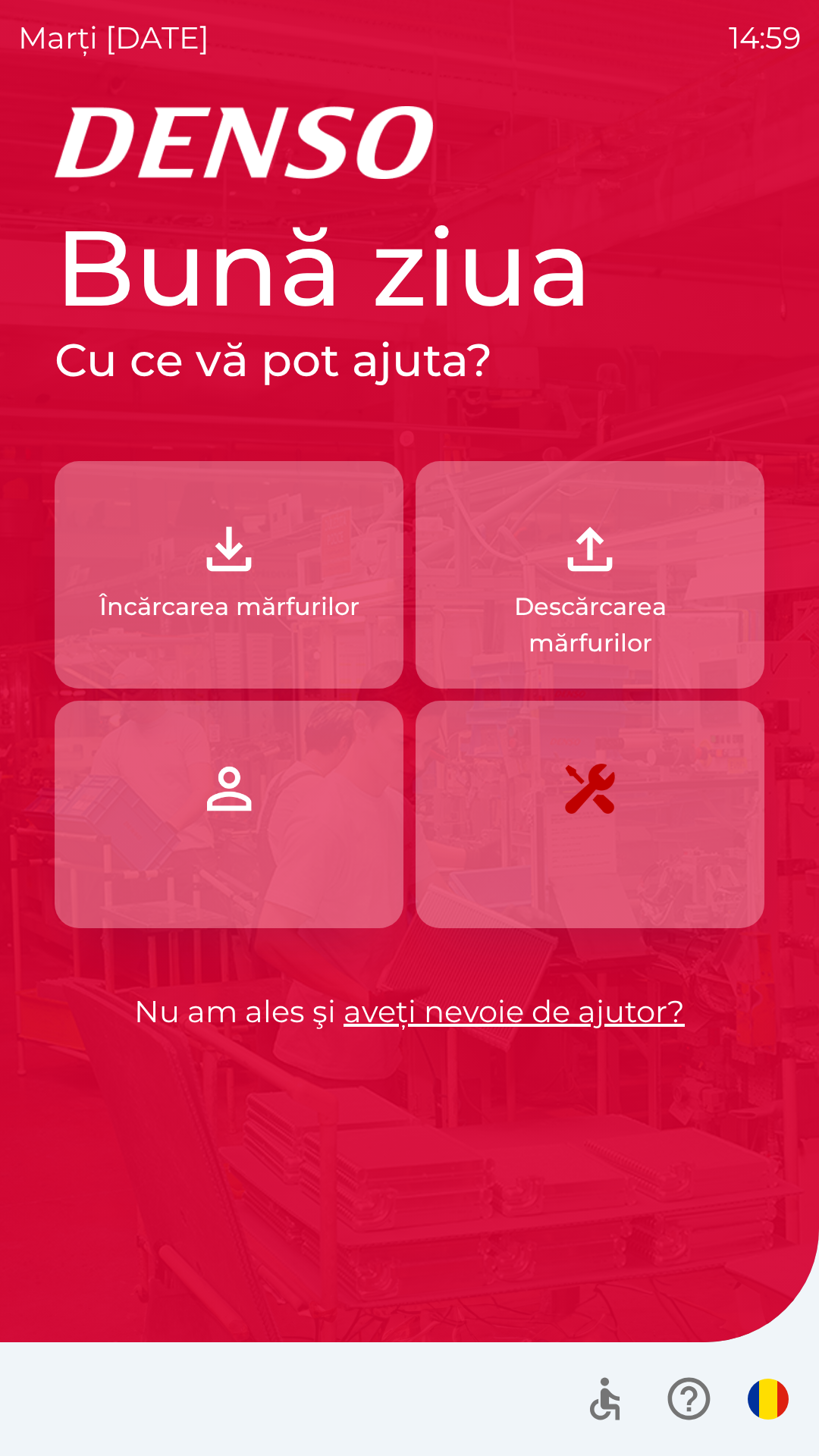
click at [267, 600] on p "Încărcarea mărfurilor" at bounding box center [229, 606] width 260 height 36
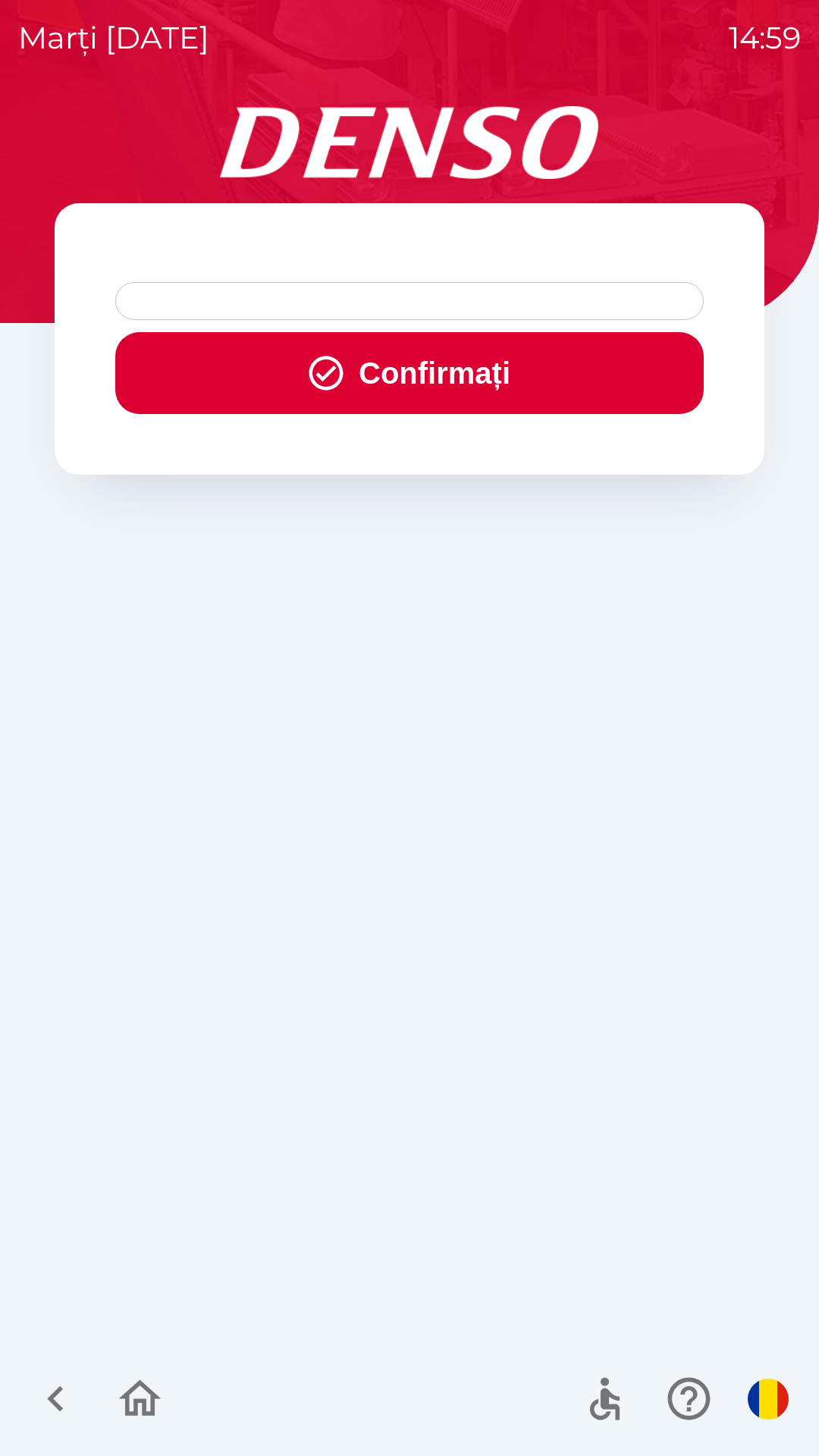
click at [468, 384] on button "Confirmați" at bounding box center [409, 373] width 588 height 82
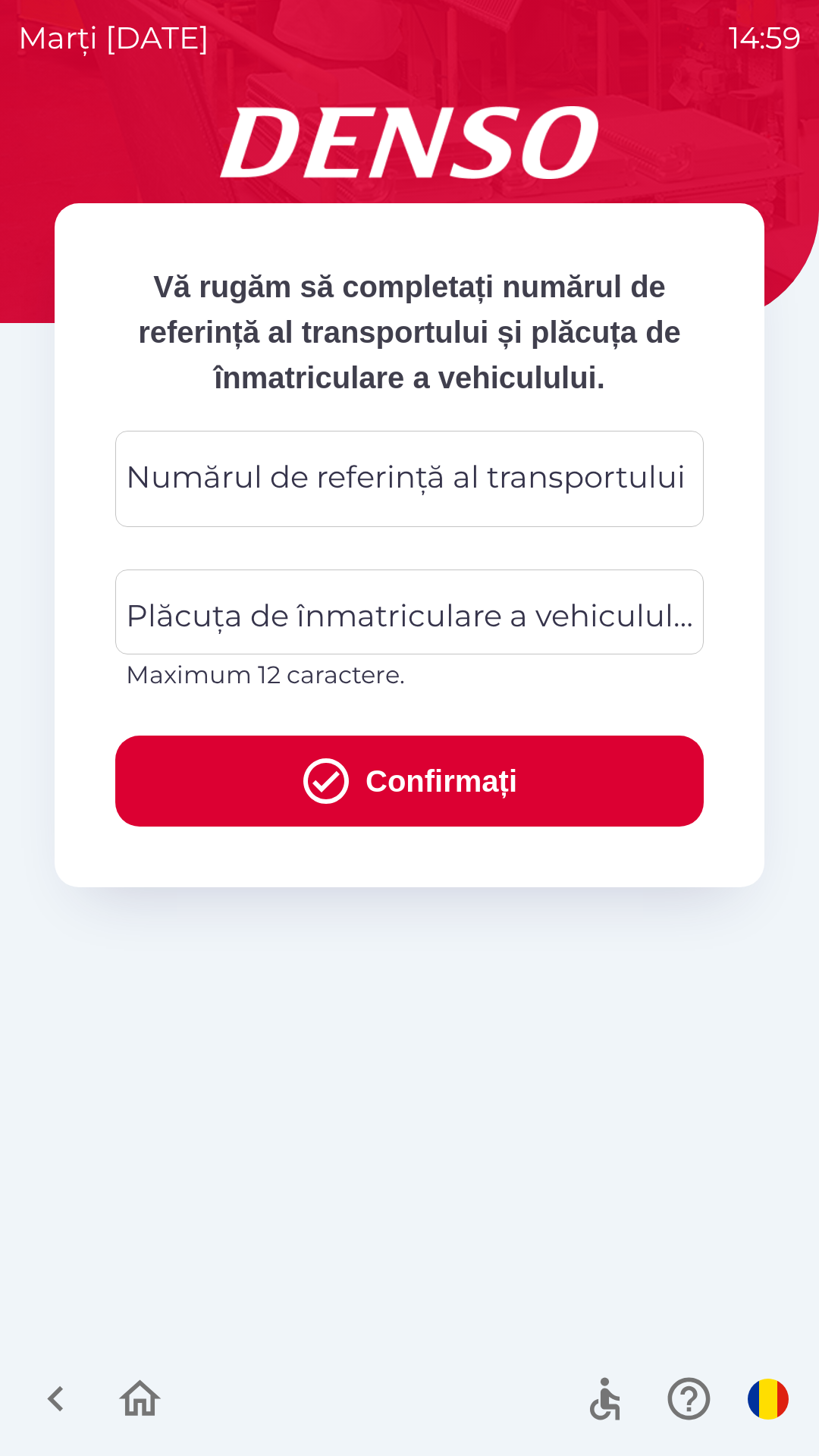
click at [381, 480] on div "Numărul de referință al transportului Numărul de referință al transportului" at bounding box center [409, 479] width 588 height 96
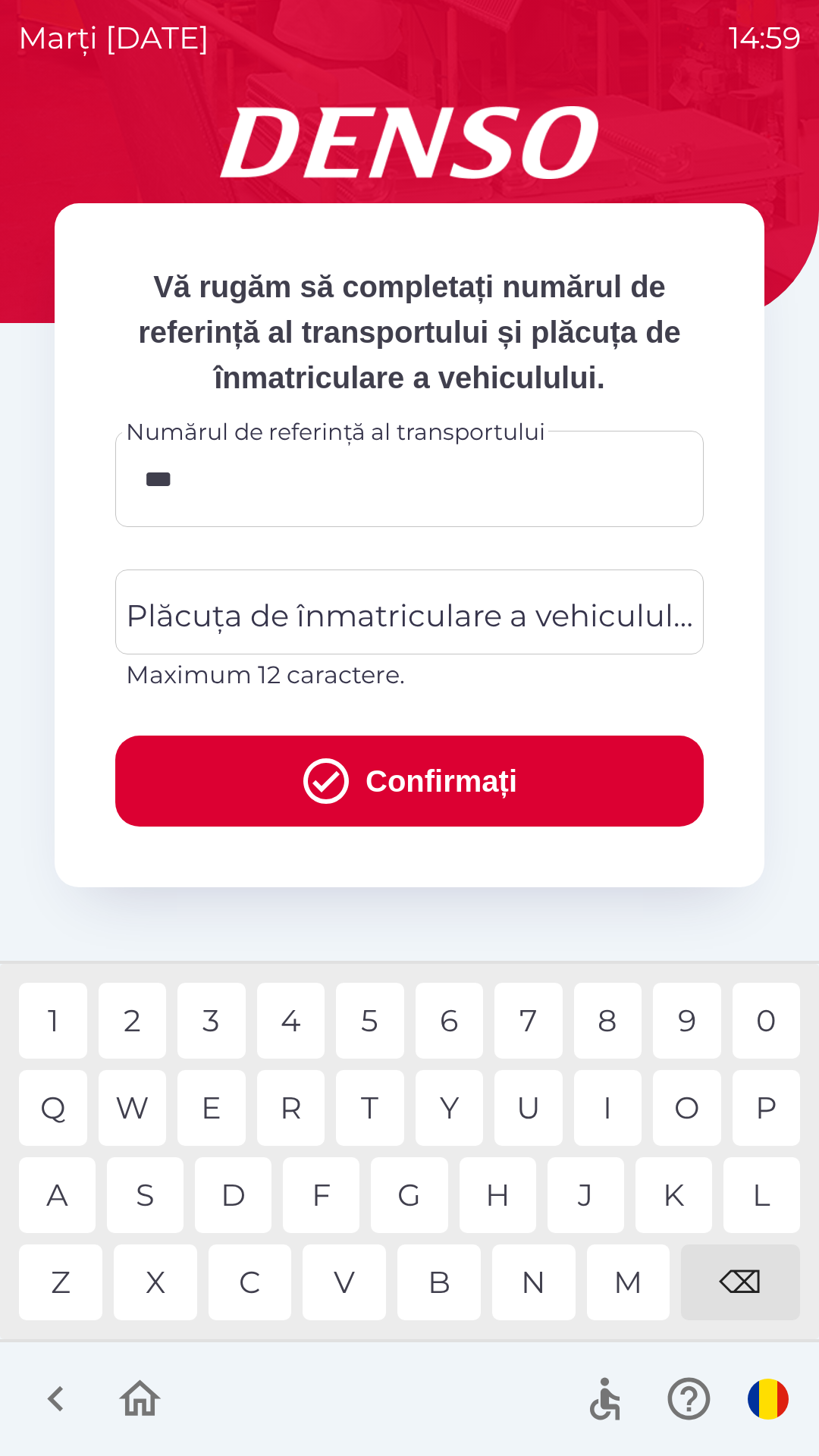
click at [92, 1016] on div "1 2 3 4 5 6 7 8 9 0" at bounding box center [409, 1020] width 781 height 76
click at [519, 1015] on div "7" at bounding box center [528, 1020] width 68 height 76
type input "******"
click at [371, 629] on div "Plăcuța de înmatriculare a vehiculului Plăcuța de înmatriculare a vehiculului M…" at bounding box center [409, 630] width 588 height 123
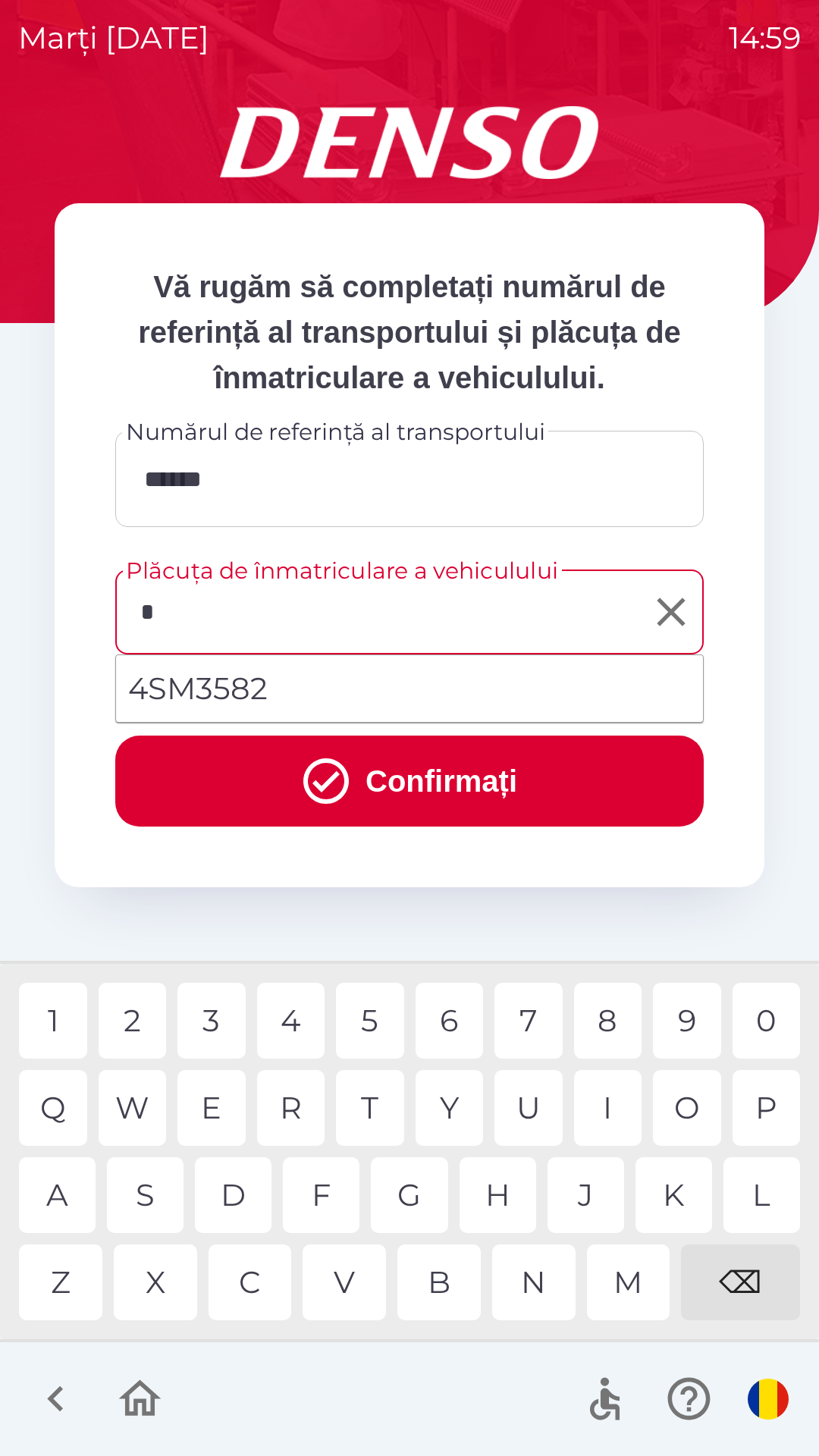
click at [267, 1017] on div "4" at bounding box center [291, 1020] width 68 height 76
click at [60, 1005] on div "1" at bounding box center [53, 1020] width 68 height 76
type input "*******"
click at [476, 793] on button "Confirmați" at bounding box center [409, 781] width 588 height 91
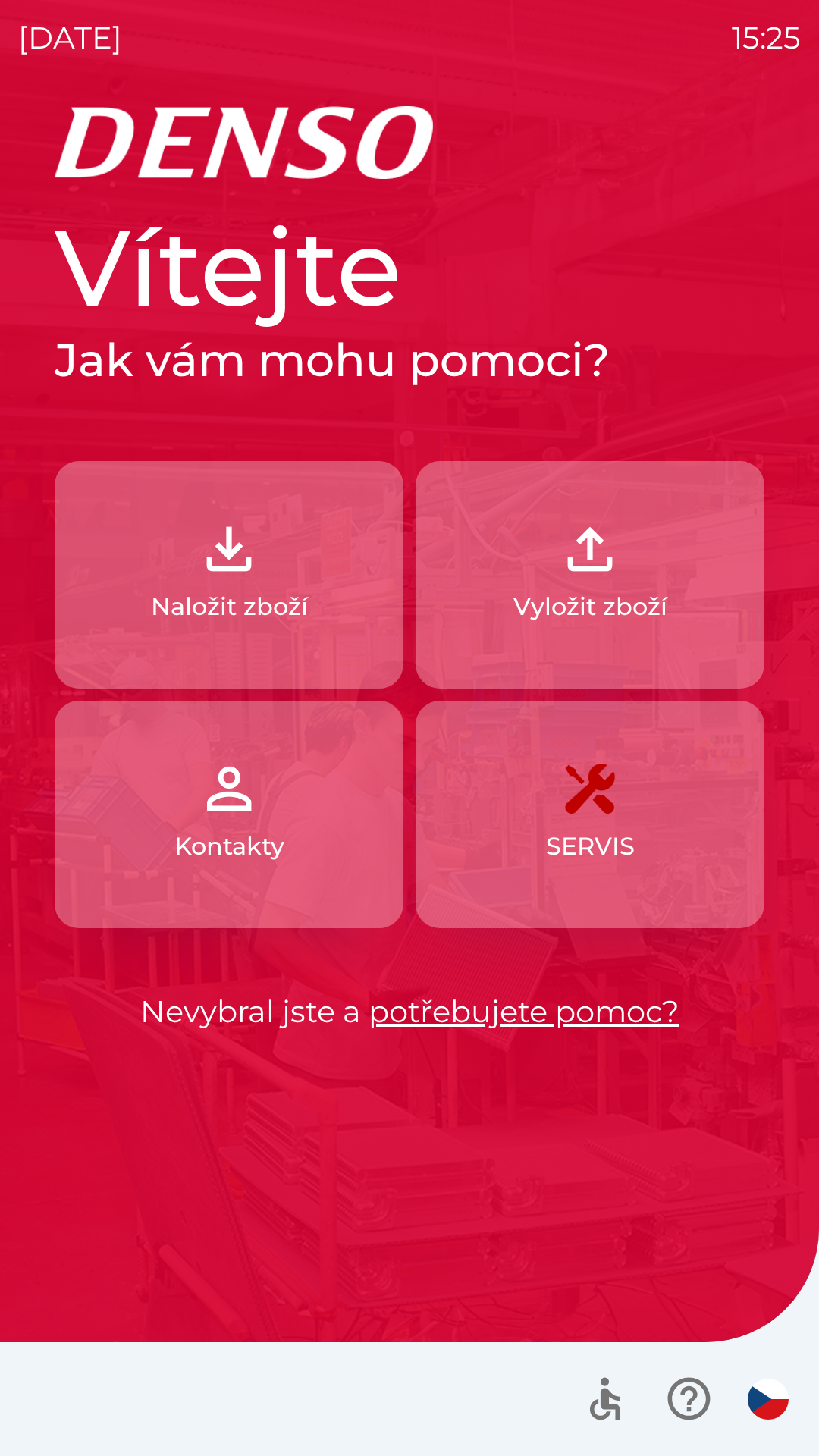
click at [174, 561] on button "Naložit zboží" at bounding box center [229, 575] width 349 height 228
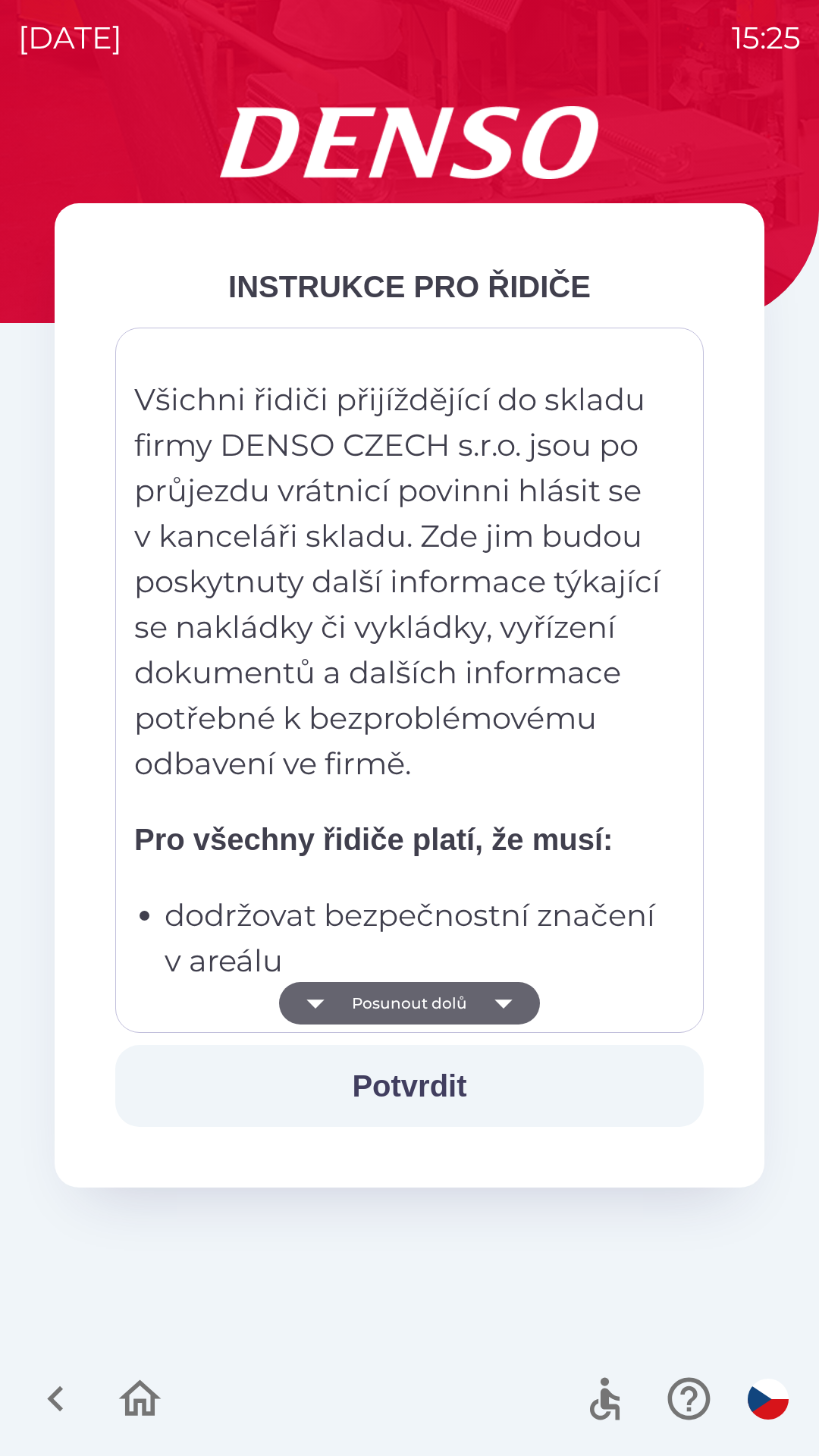
click at [443, 992] on button "Posunout dolů" at bounding box center [409, 1002] width 261 height 42
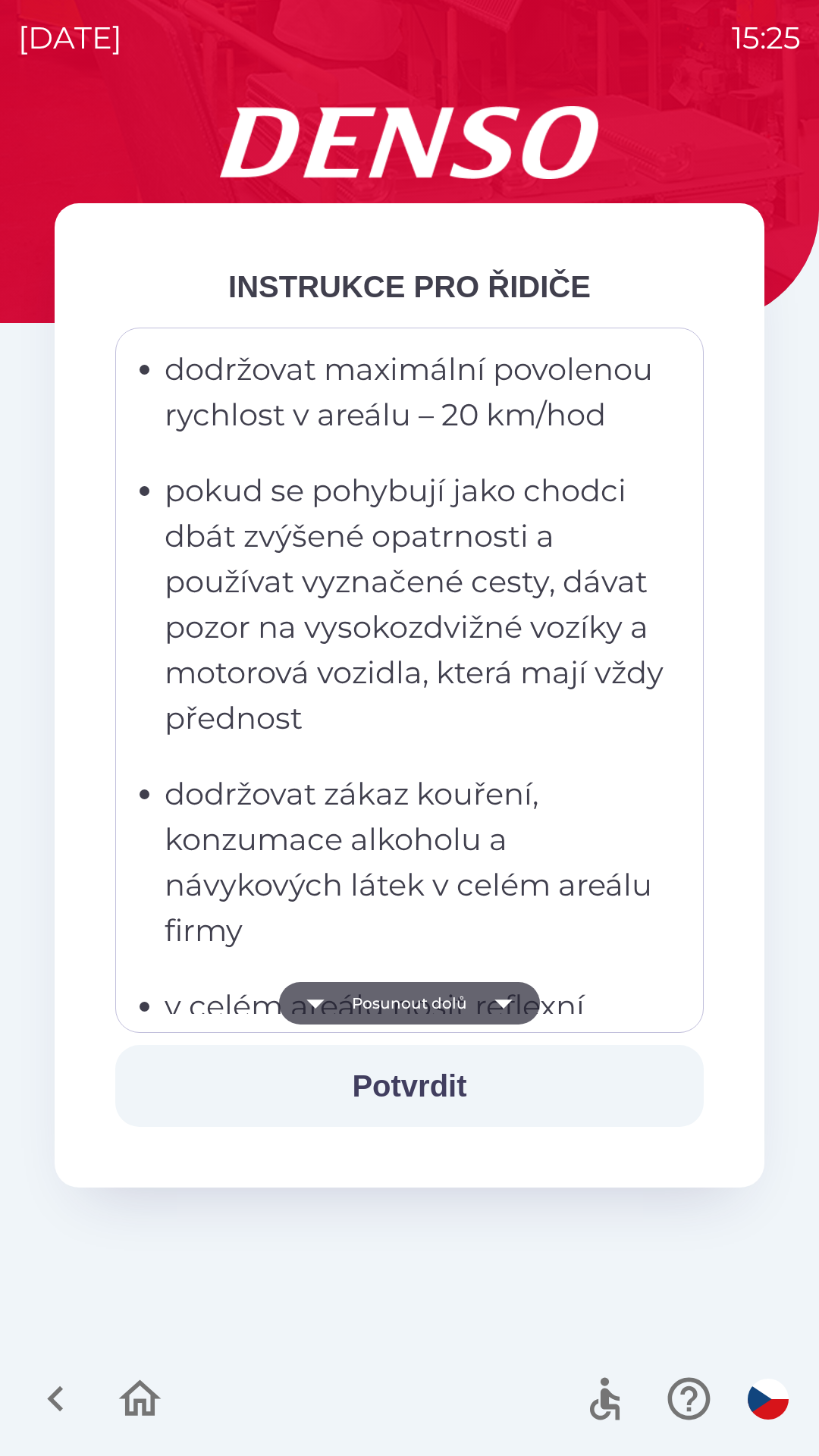
click at [465, 990] on button "Posunout dolů" at bounding box center [409, 1002] width 261 height 42
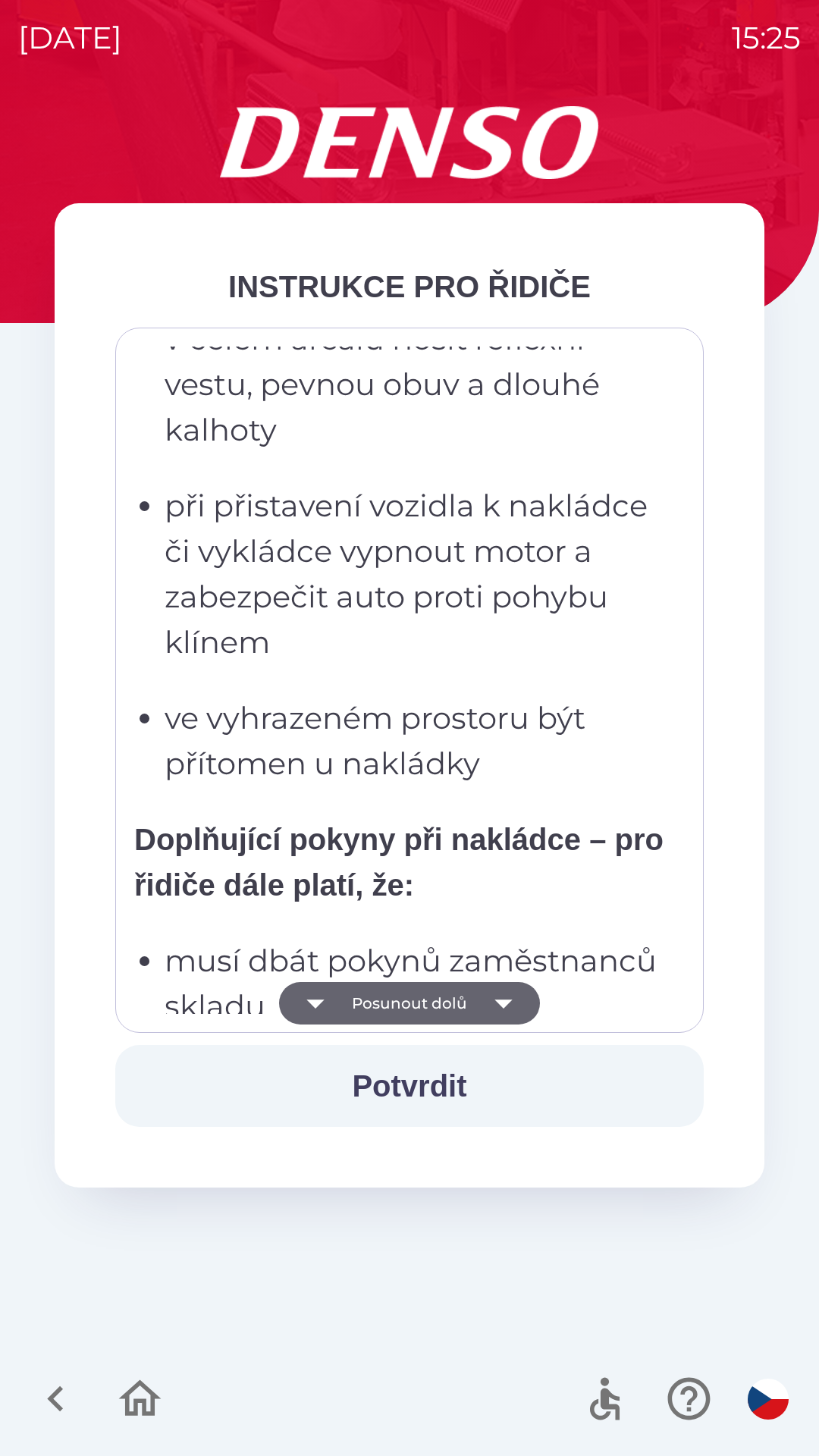
click at [494, 996] on icon "button" at bounding box center [503, 1002] width 42 height 42
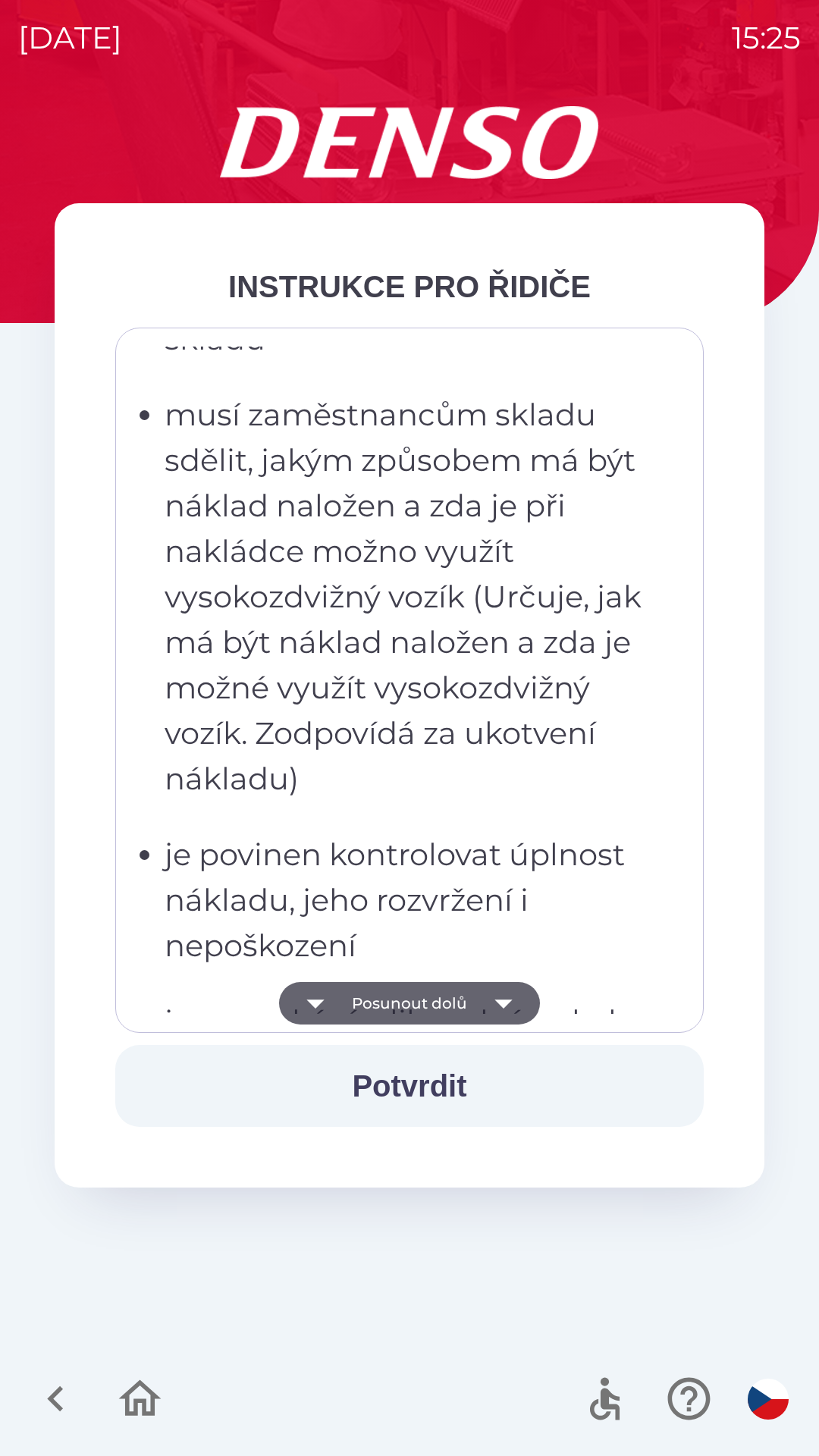
click at [512, 995] on icon "button" at bounding box center [503, 1002] width 42 height 42
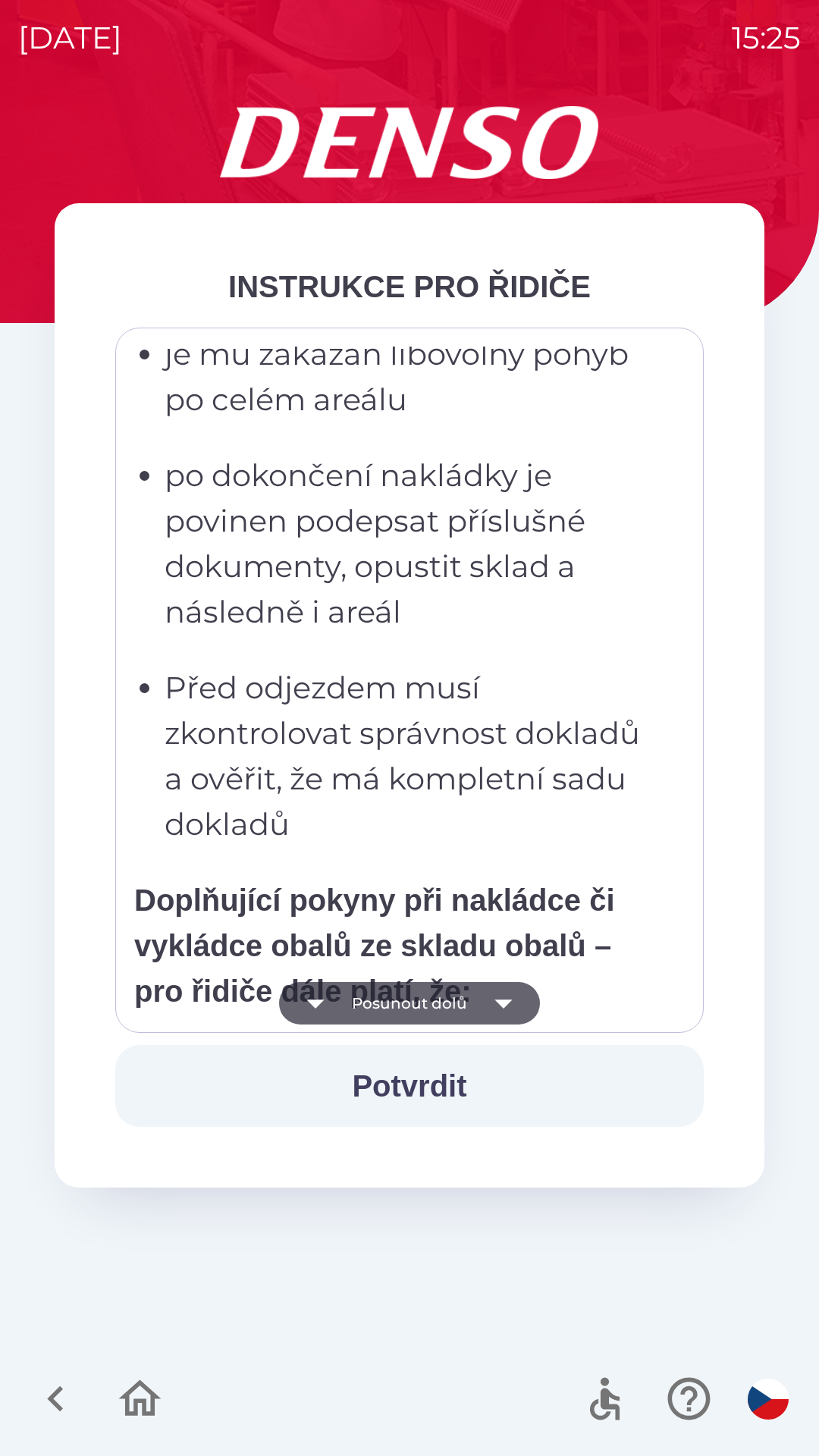
click at [504, 1000] on icon "button" at bounding box center [503, 1003] width 17 height 9
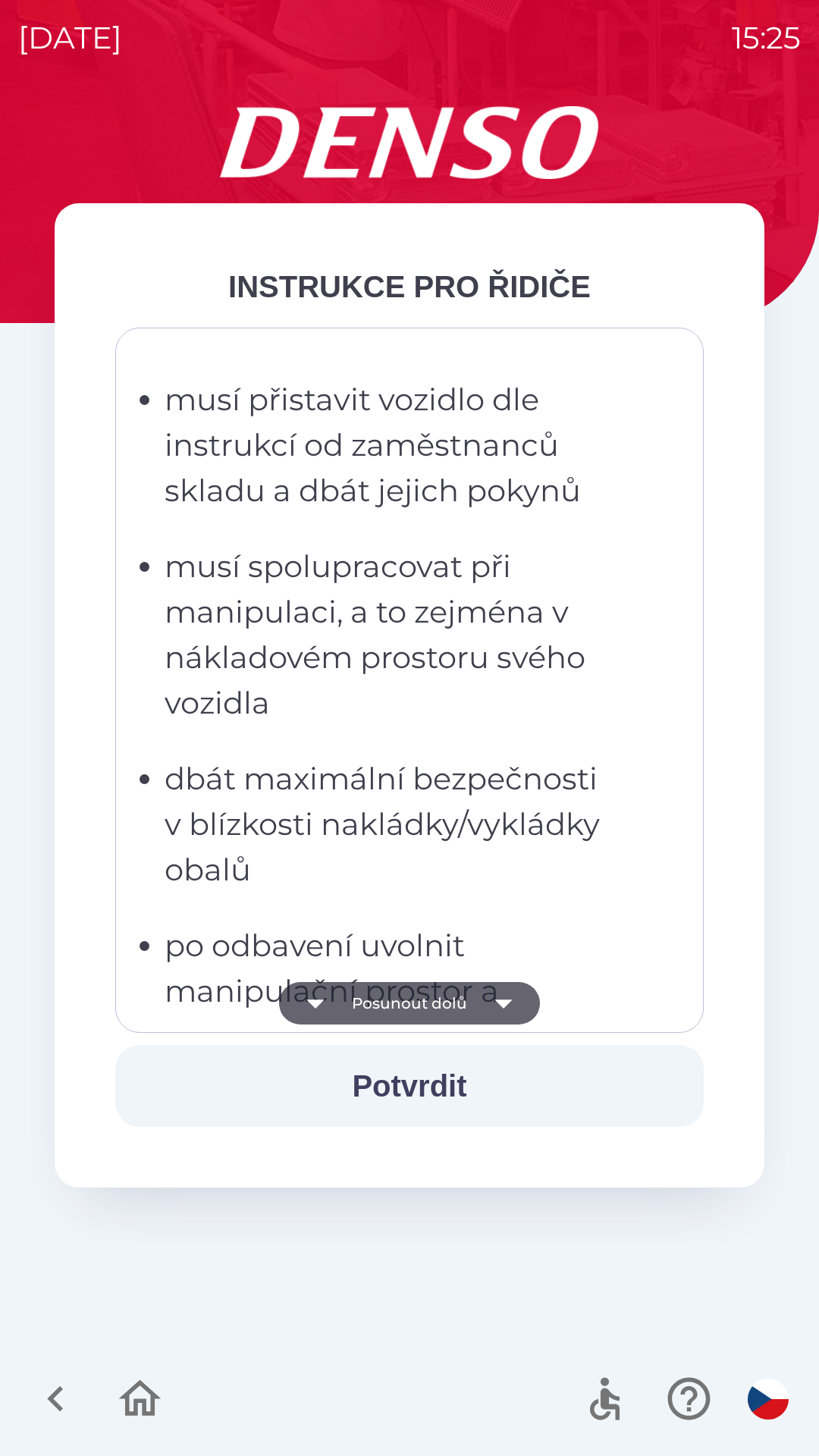
click at [515, 1004] on icon "button" at bounding box center [503, 1002] width 42 height 42
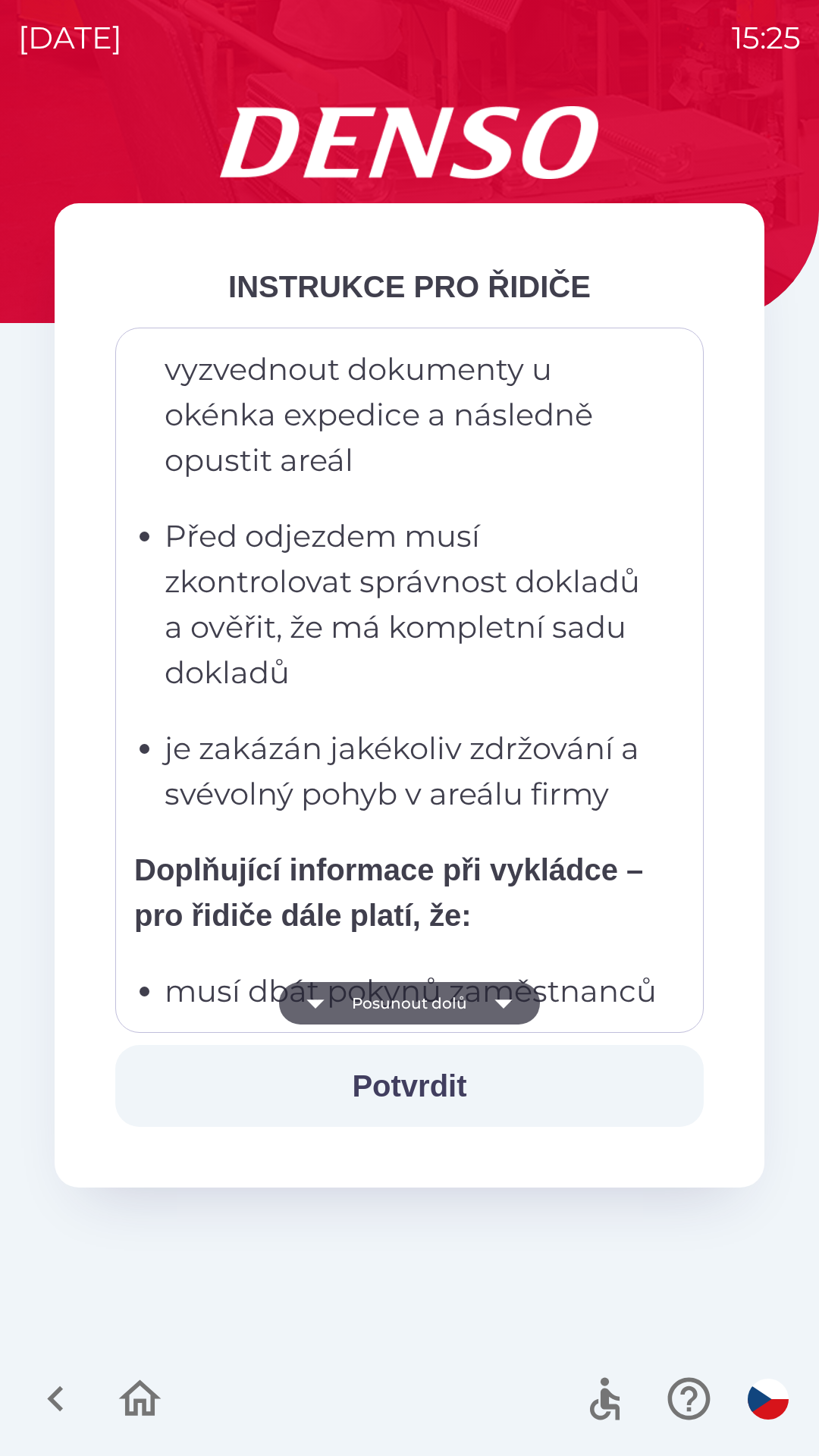
click at [513, 1000] on icon "button" at bounding box center [503, 1002] width 42 height 42
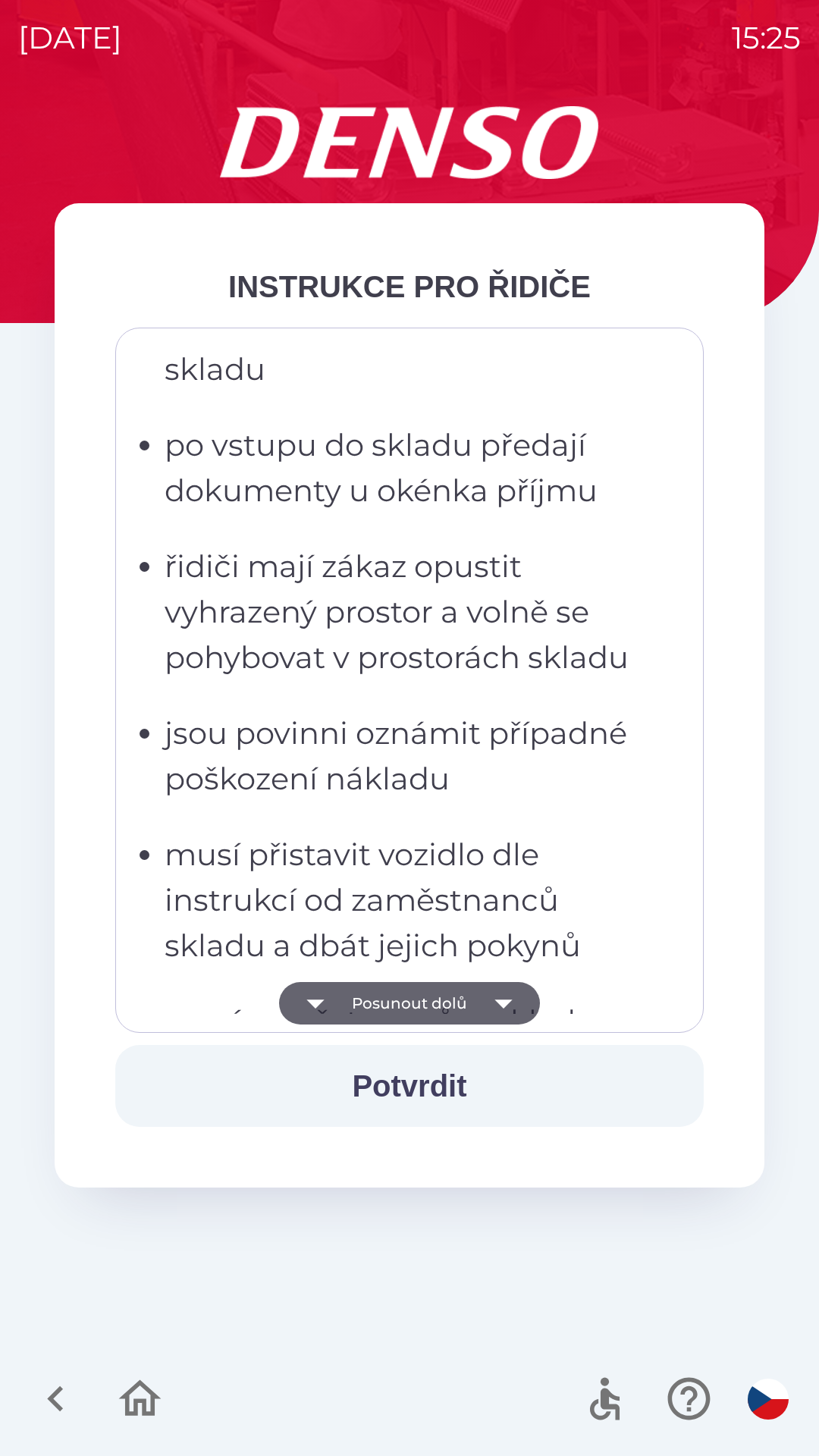
click at [503, 1001] on icon "button" at bounding box center [503, 1003] width 17 height 9
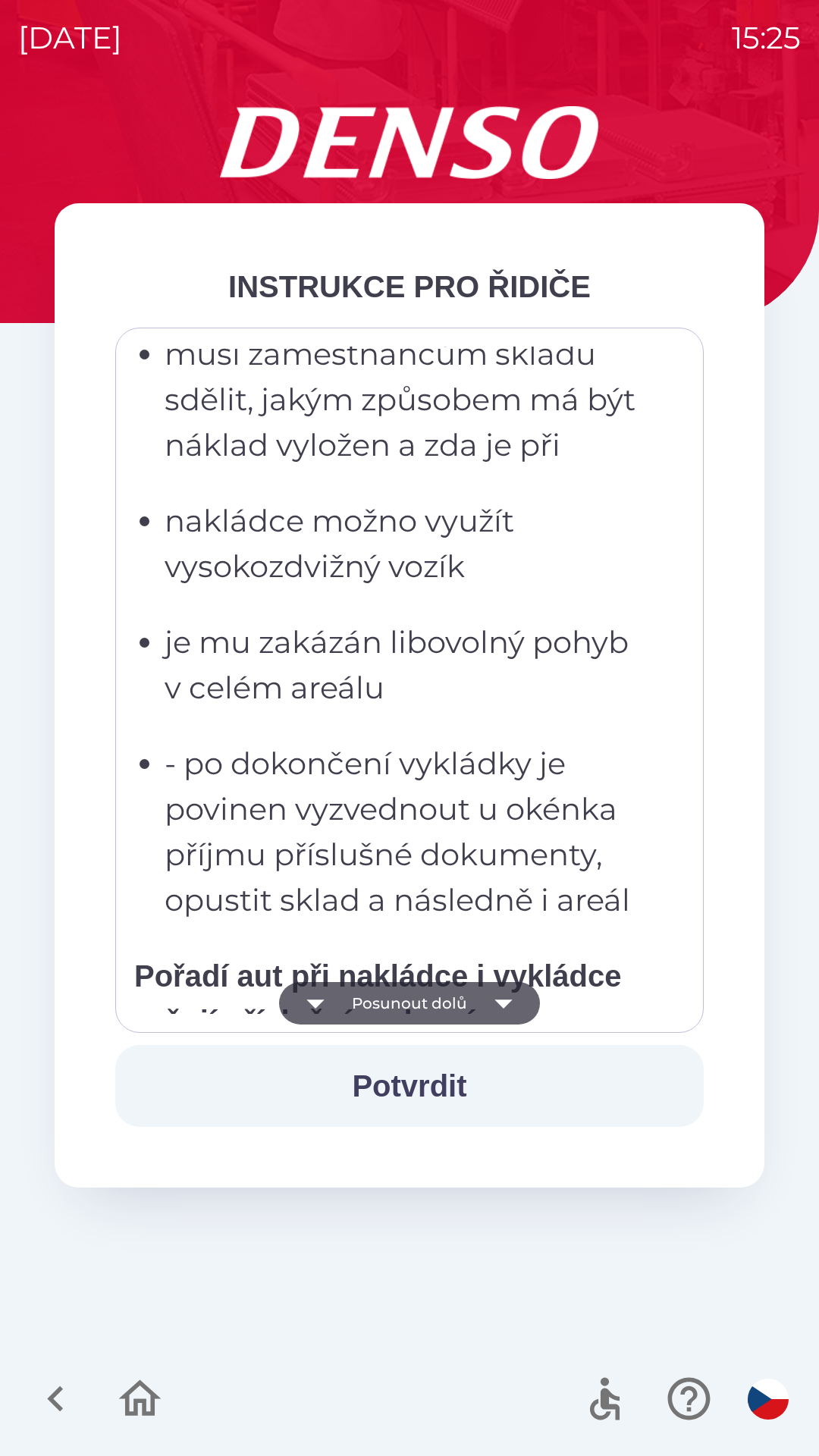
click at [504, 1003] on icon "button" at bounding box center [503, 1003] width 17 height 9
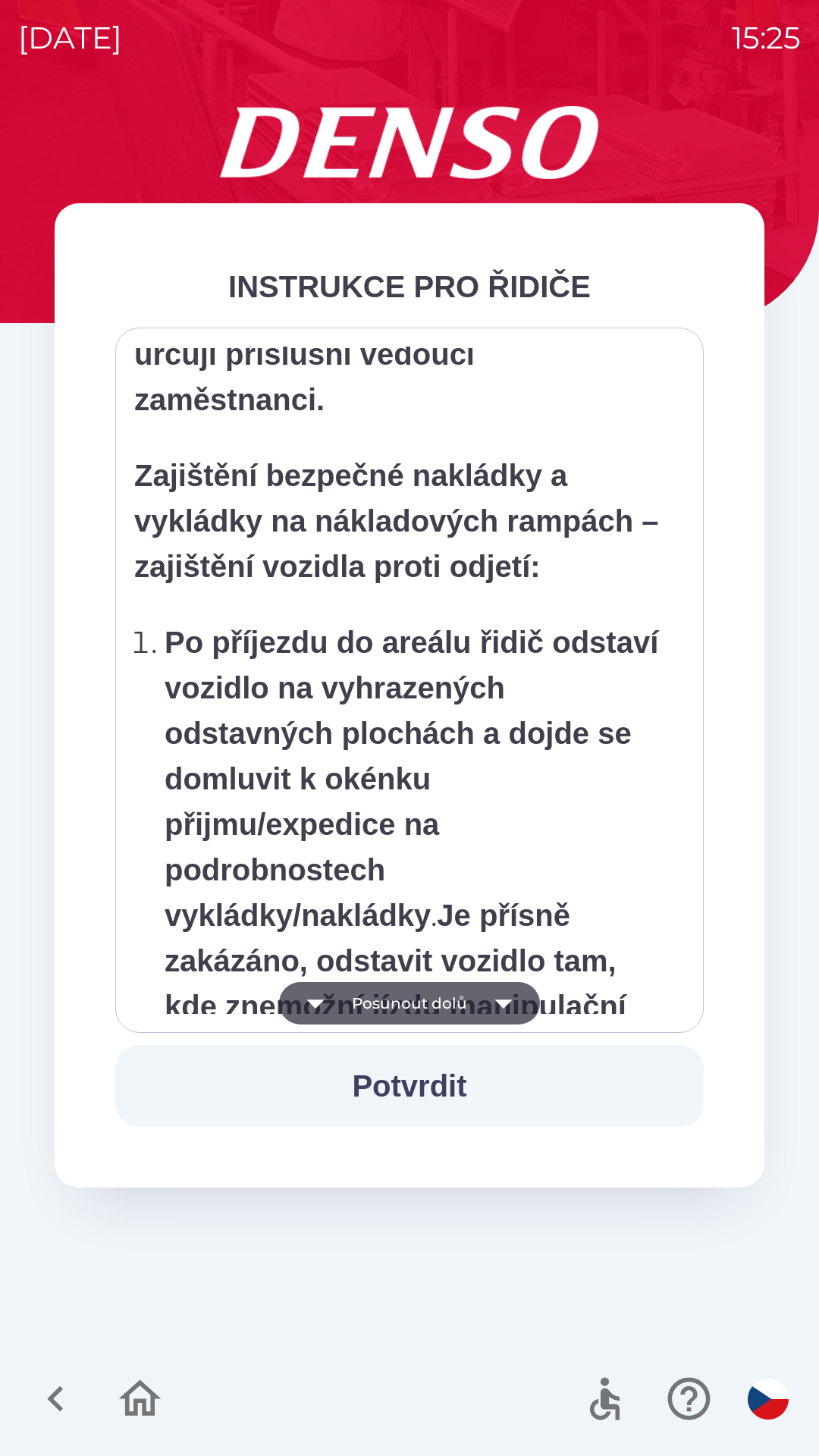
click at [501, 999] on icon "button" at bounding box center [503, 1002] width 42 height 42
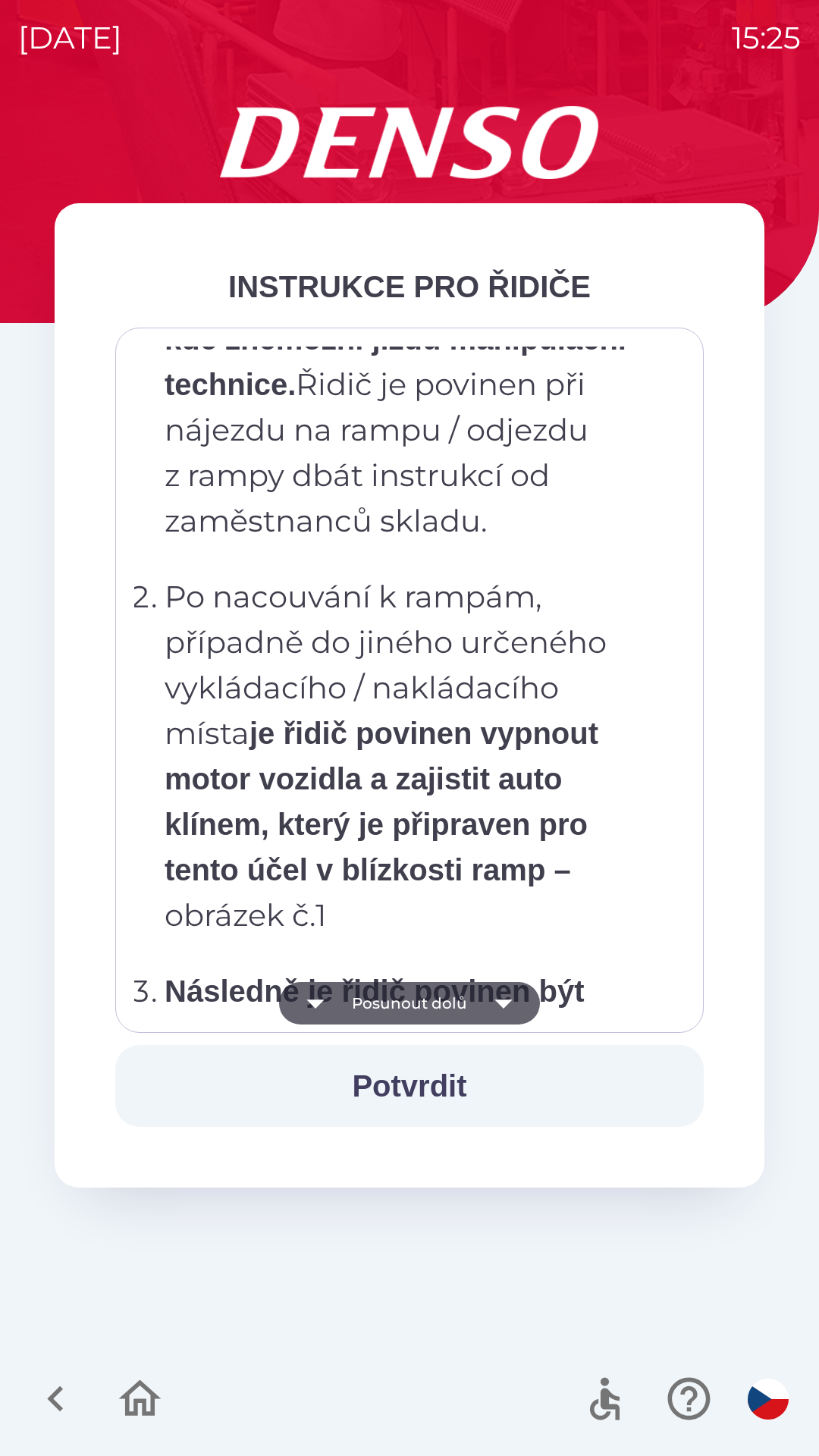
click at [482, 1000] on icon "button" at bounding box center [503, 1002] width 42 height 42
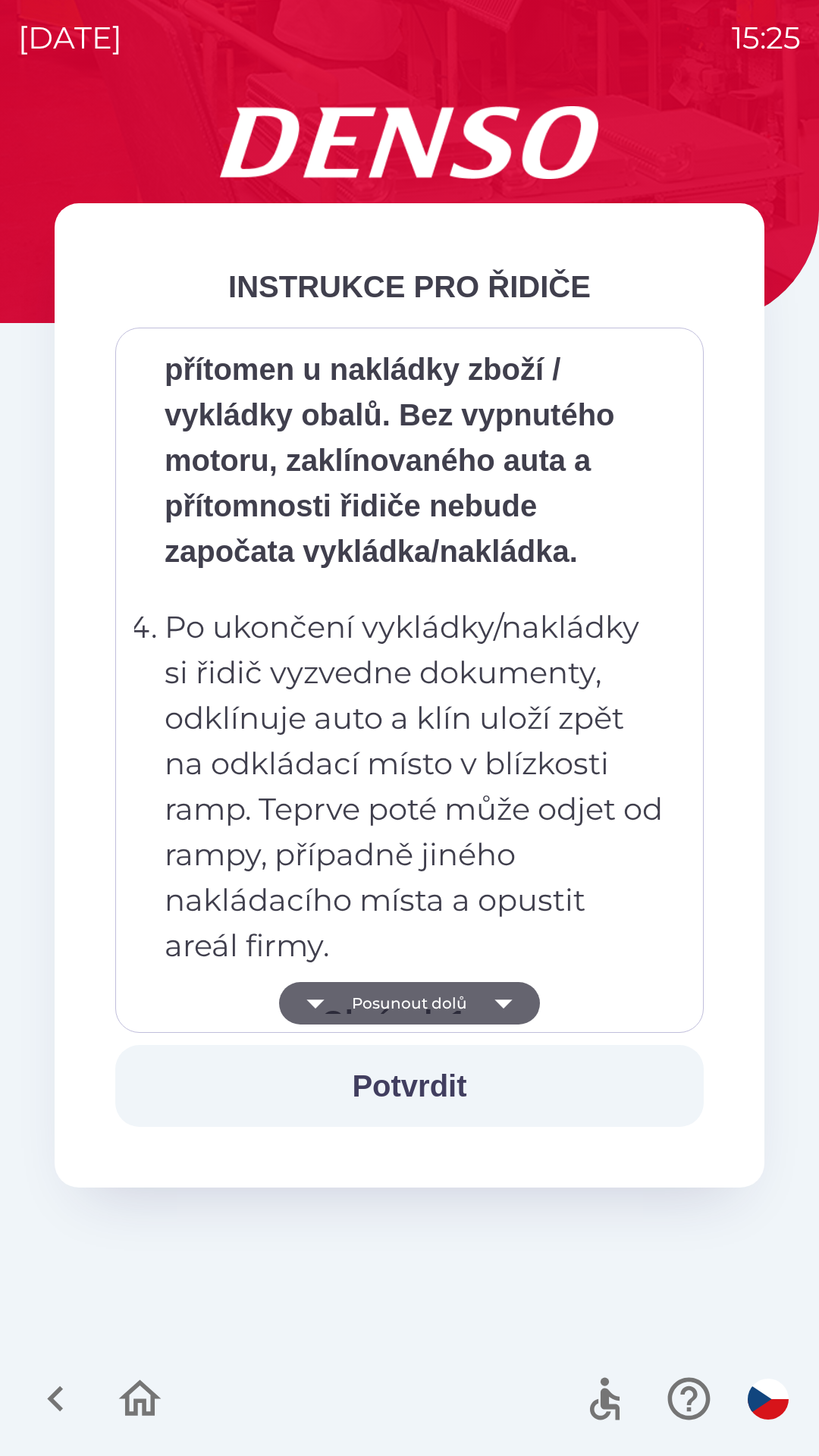
click at [472, 994] on button "Posunout dolů" at bounding box center [409, 1002] width 261 height 42
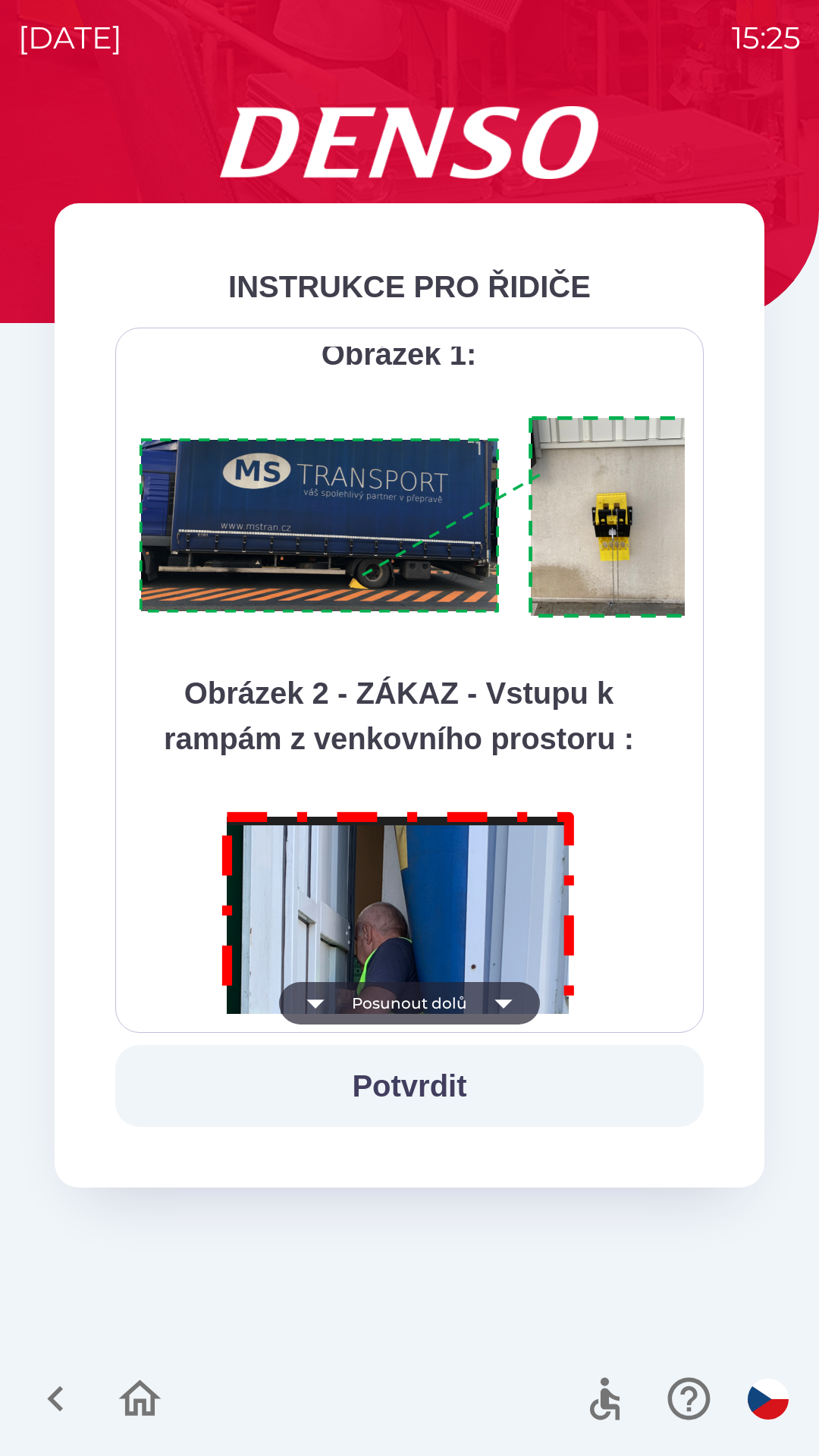
click at [485, 991] on icon "button" at bounding box center [503, 1002] width 42 height 42
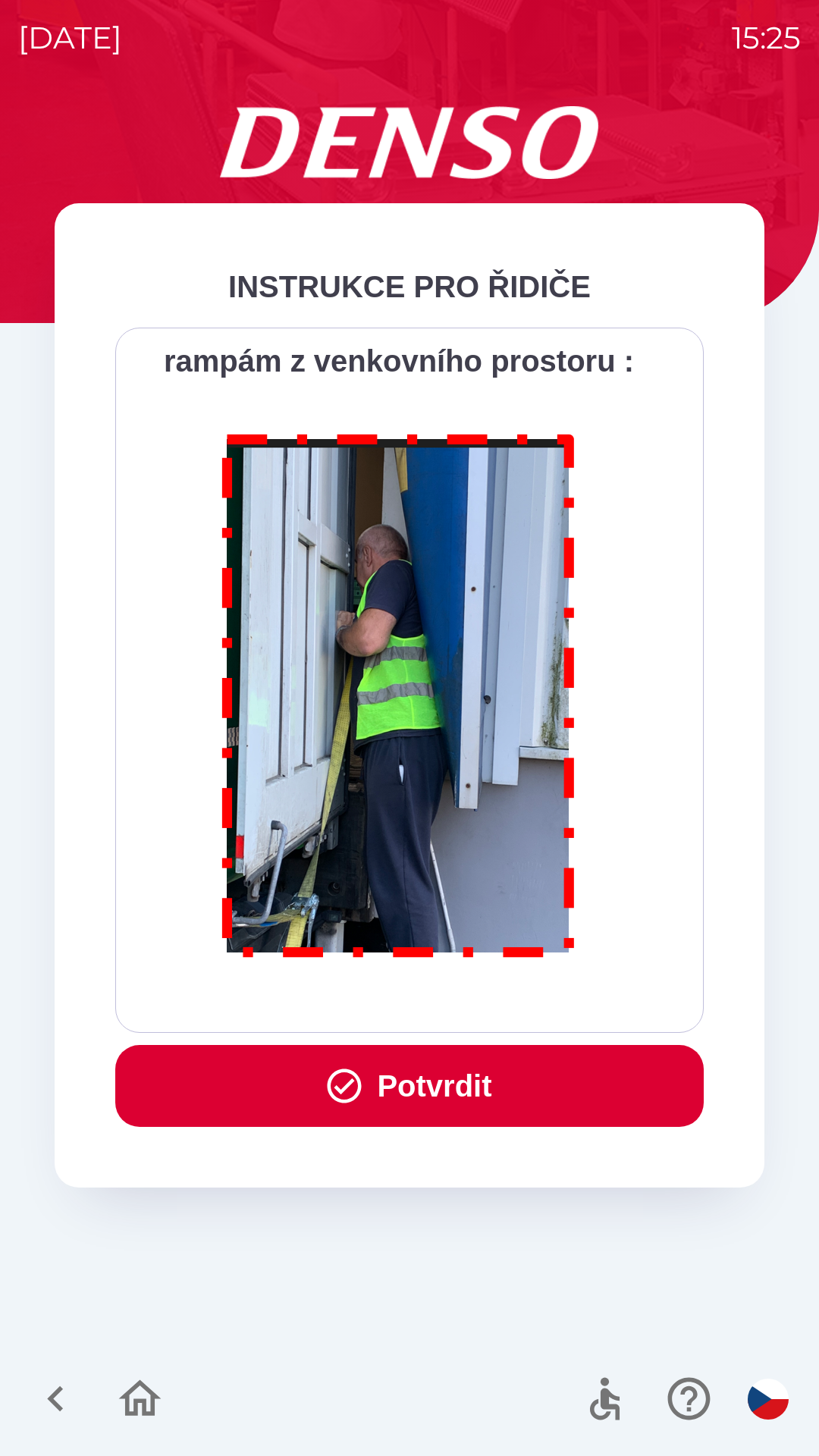
click at [500, 991] on div "Všichni řidiči přijíždějící do skladu firmy DENSO CZECH s.r.o. jsou po průjezdu…" at bounding box center [409, 680] width 551 height 668
click at [507, 989] on div "Všichni řidiči přijíždějící do skladu firmy DENSO CZECH s.r.o. jsou po průjezdu…" at bounding box center [409, 680] width 551 height 668
click at [470, 1071] on button "Potvrdit" at bounding box center [409, 1085] width 588 height 82
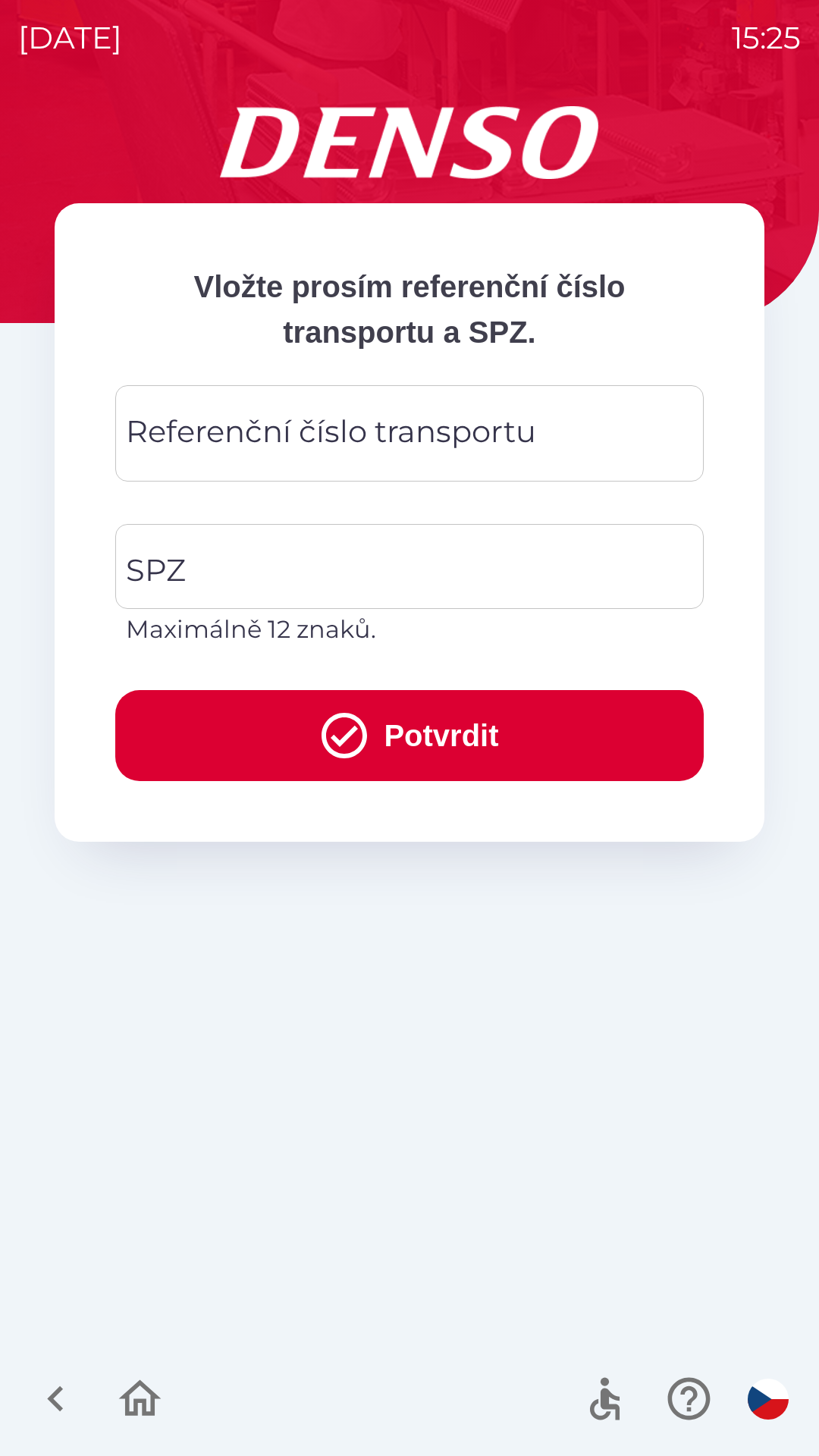
click at [372, 441] on div "Referenční číslo transportu Referenční číslo transportu" at bounding box center [409, 433] width 588 height 96
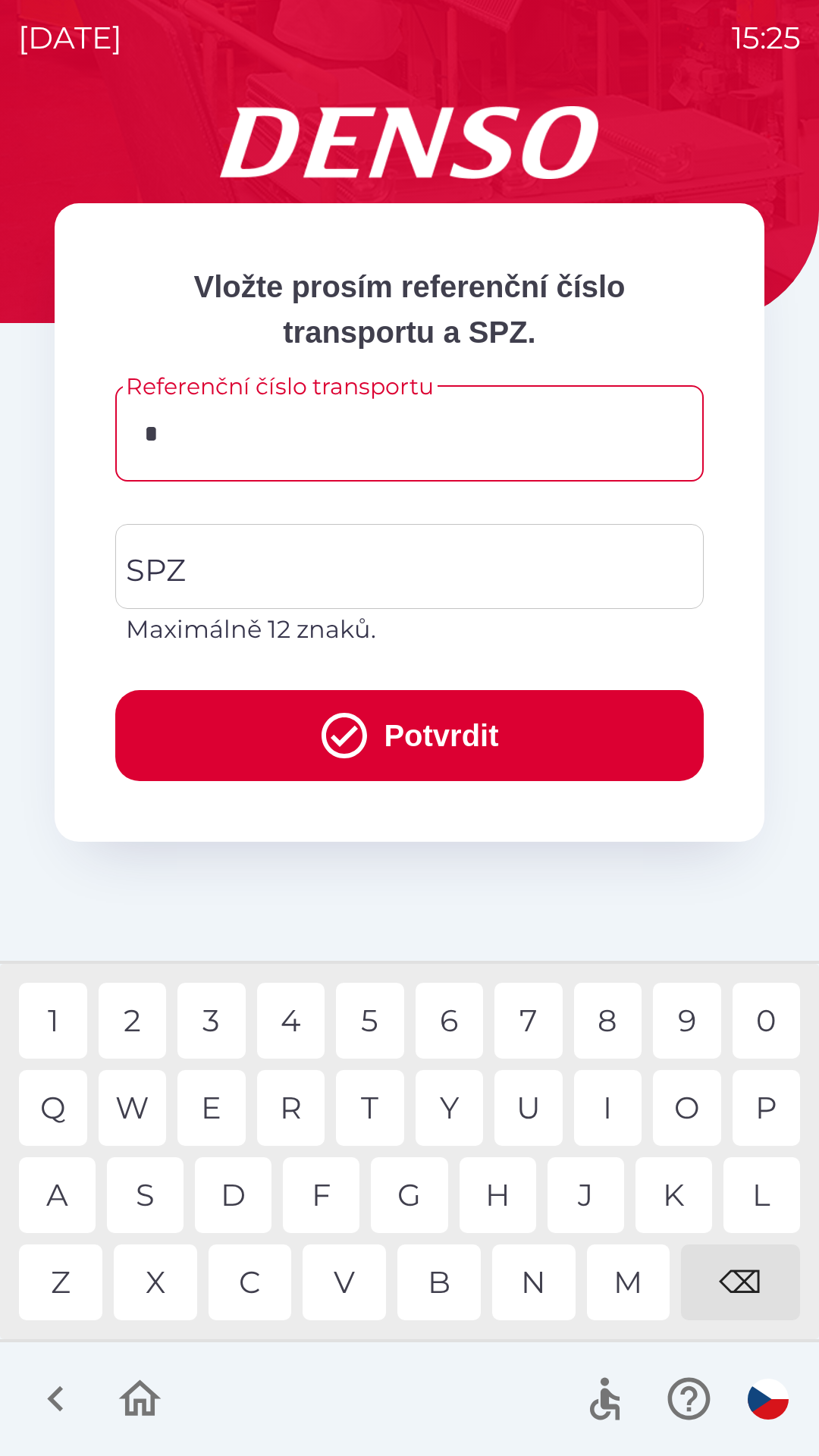
click at [255, 1293] on div "C" at bounding box center [250, 1282] width 84 height 76
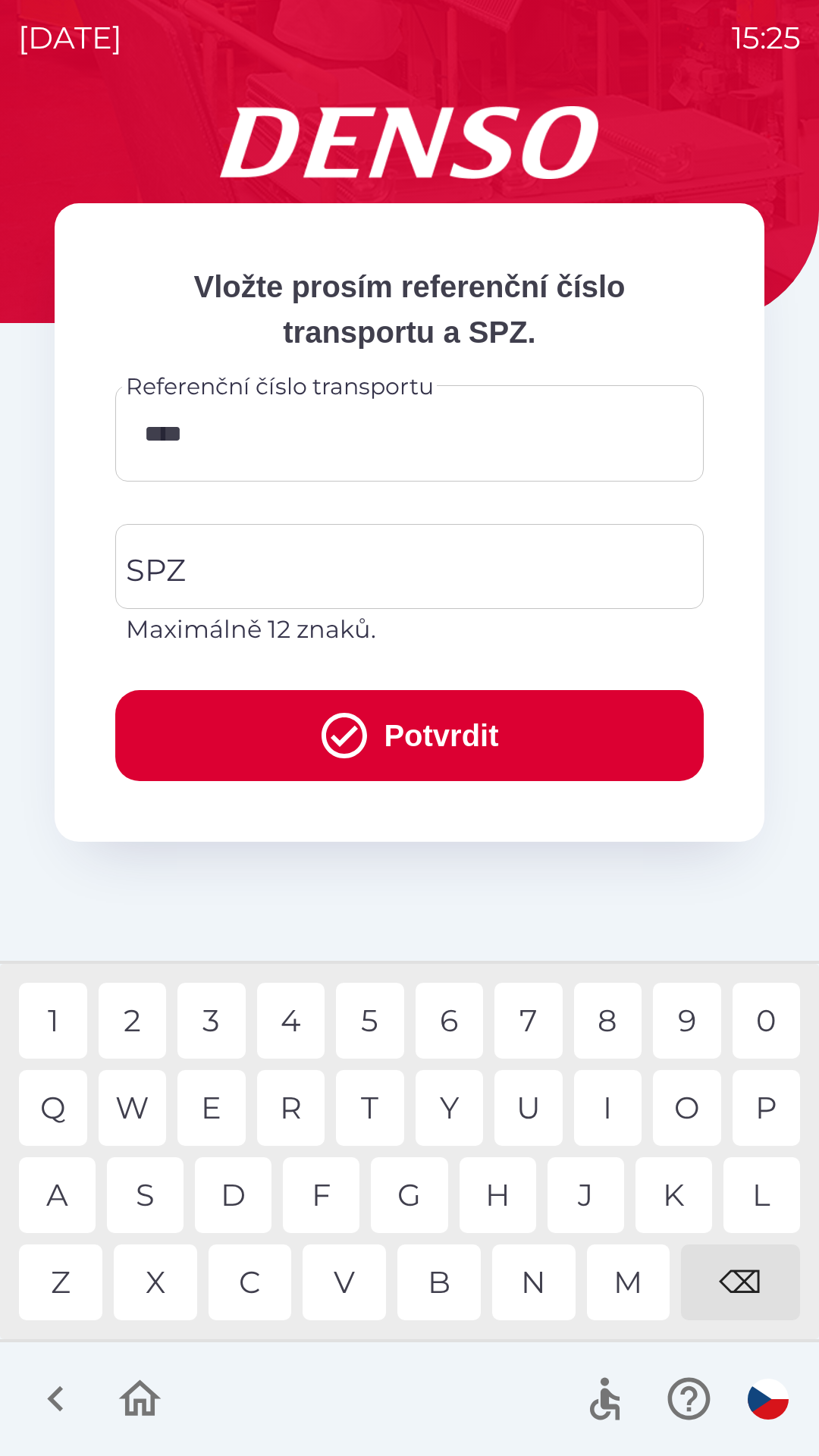
click at [211, 1010] on div "3" at bounding box center [211, 1020] width 68 height 76
click at [740, 1010] on div "0" at bounding box center [766, 1020] width 68 height 76
click at [224, 1018] on div "3" at bounding box center [211, 1020] width 68 height 76
click at [219, 1030] on div "3" at bounding box center [211, 1020] width 68 height 76
type input "*********"
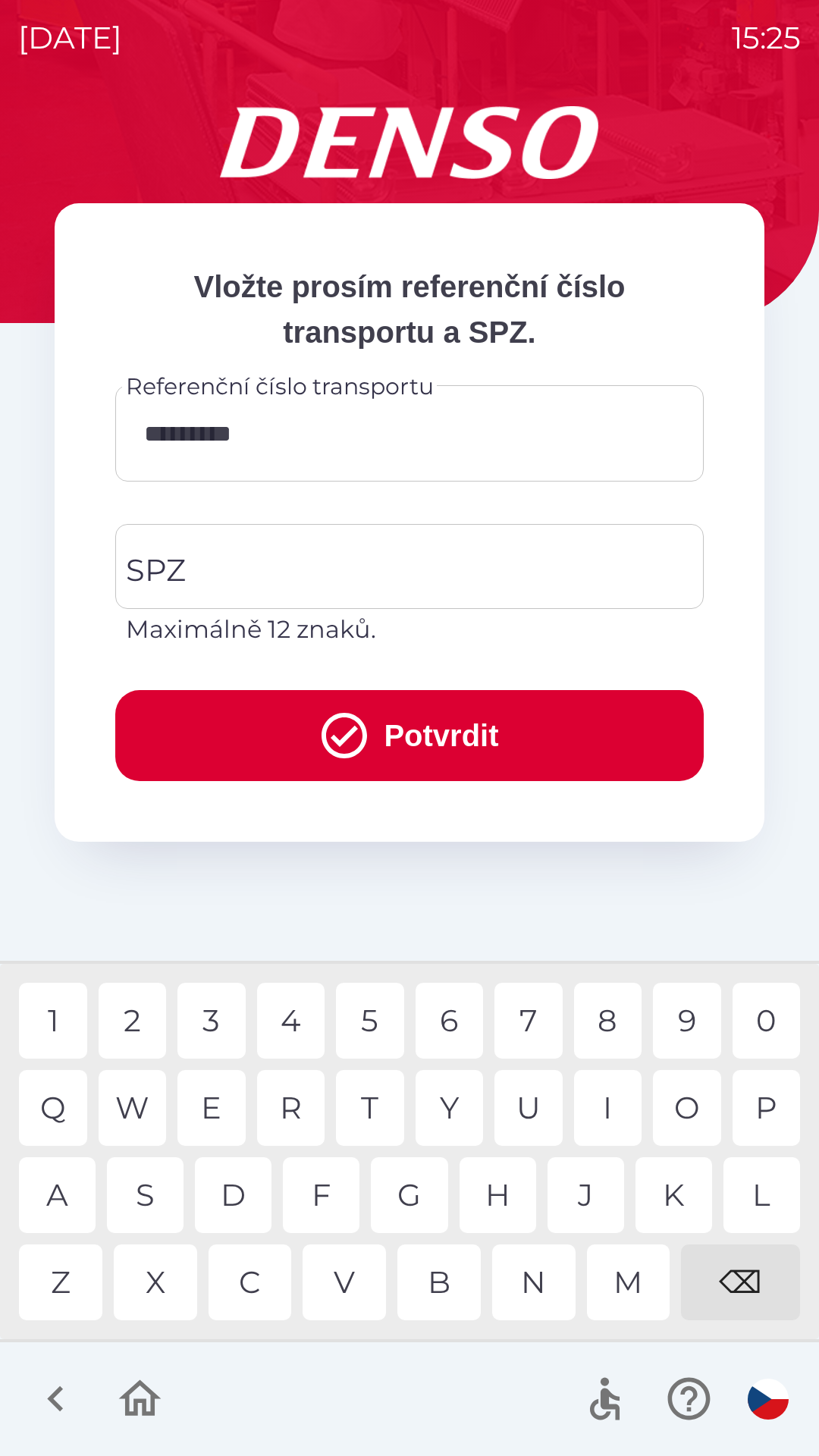
click at [355, 1028] on div "5" at bounding box center [370, 1020] width 68 height 76
click at [343, 568] on input "SPZ" at bounding box center [397, 566] width 552 height 71
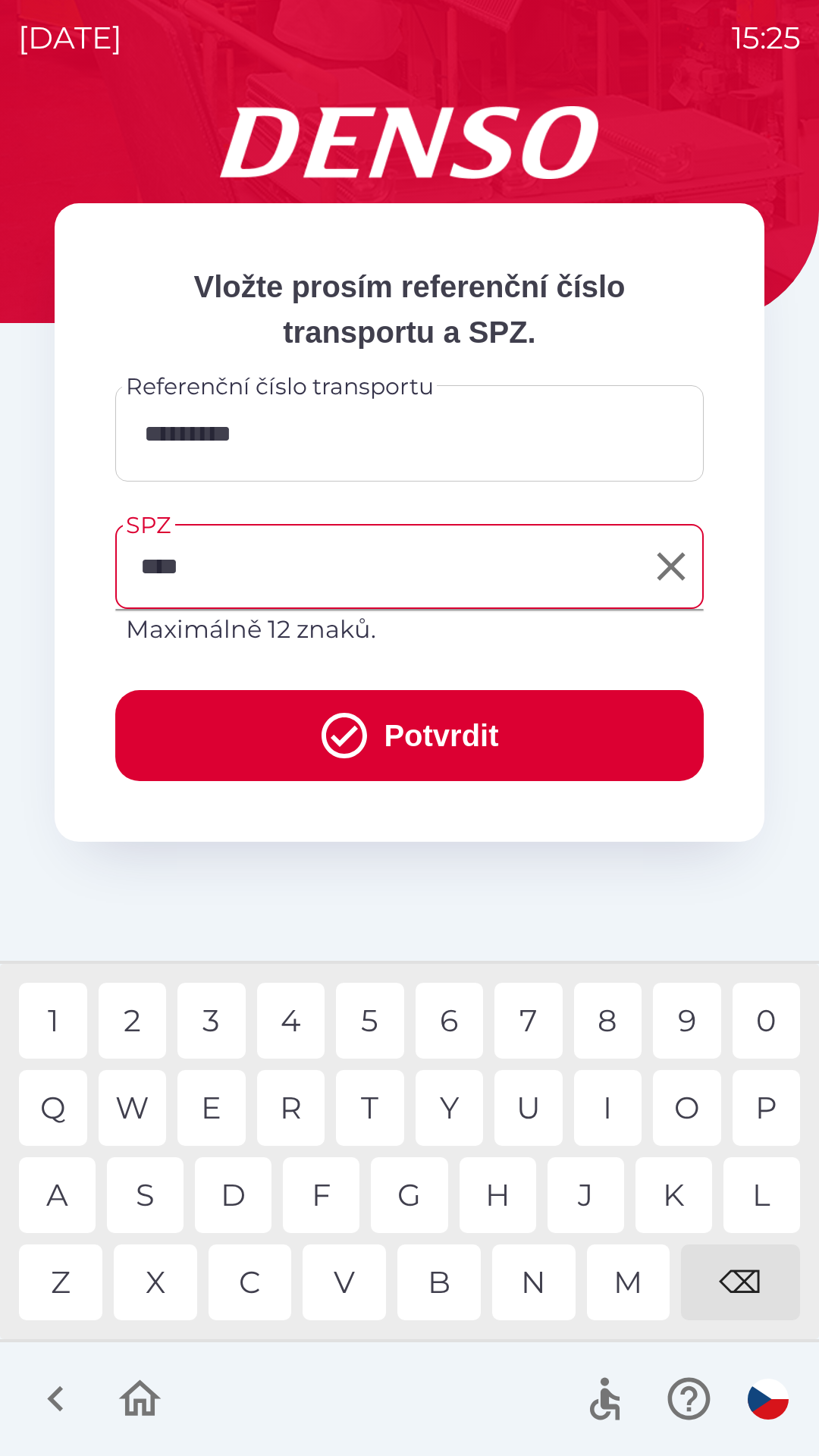
click at [764, 1022] on div "0" at bounding box center [766, 1020] width 68 height 76
type input "*******"
click at [390, 735] on button "Potvrdit" at bounding box center [409, 735] width 588 height 91
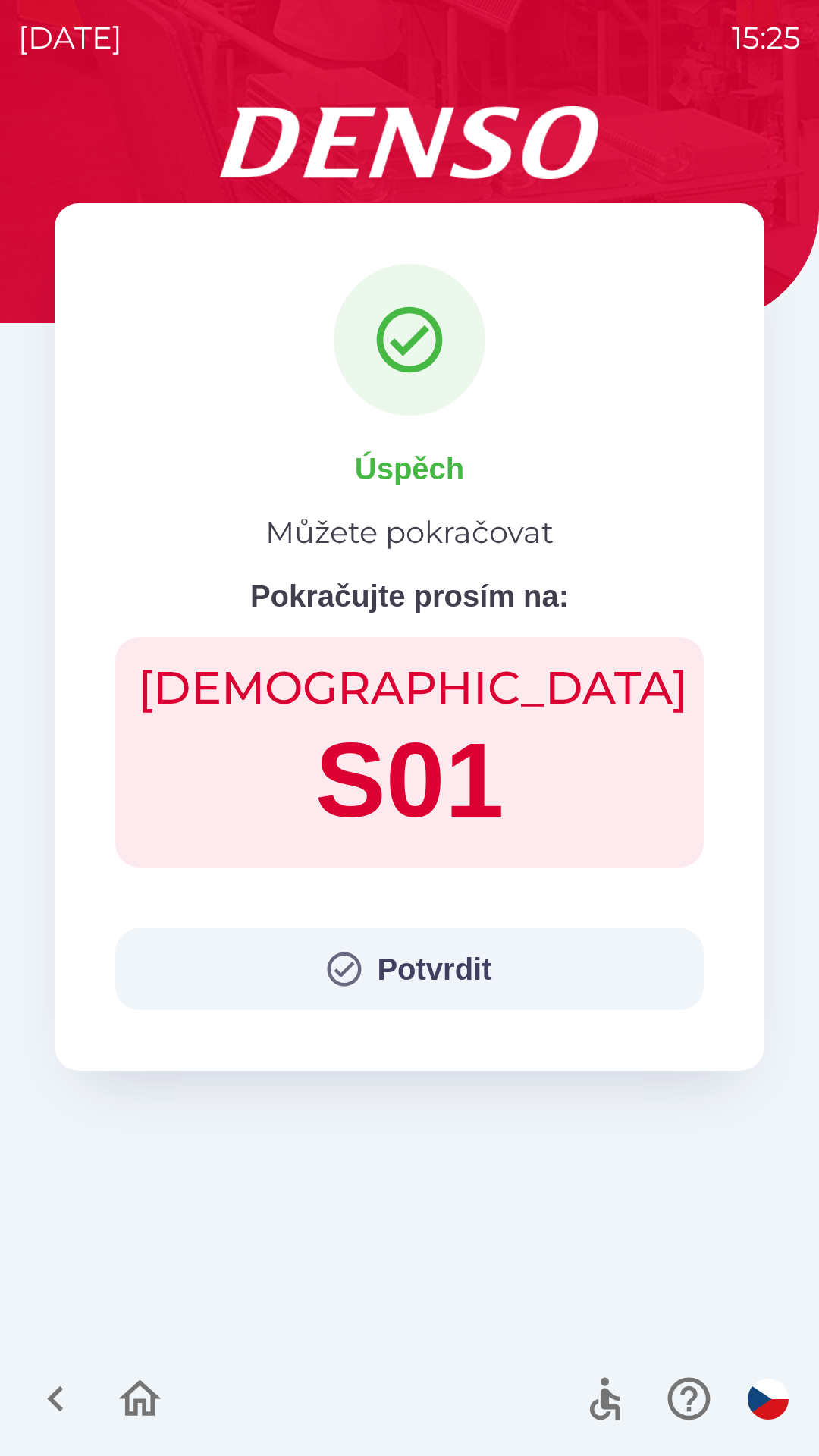
click at [434, 994] on button "Potvrdit" at bounding box center [409, 968] width 588 height 82
